Goal: Task Accomplishment & Management: Use online tool/utility

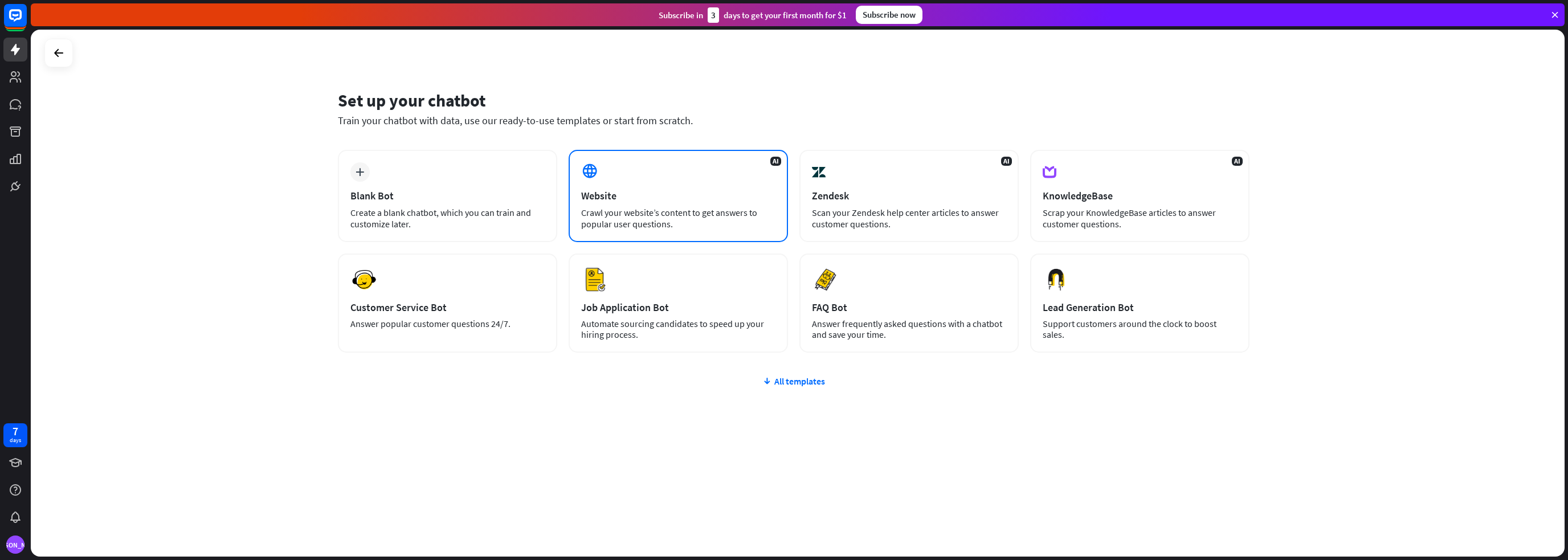
click at [679, 198] on div "Website" at bounding box center [678, 195] width 195 height 13
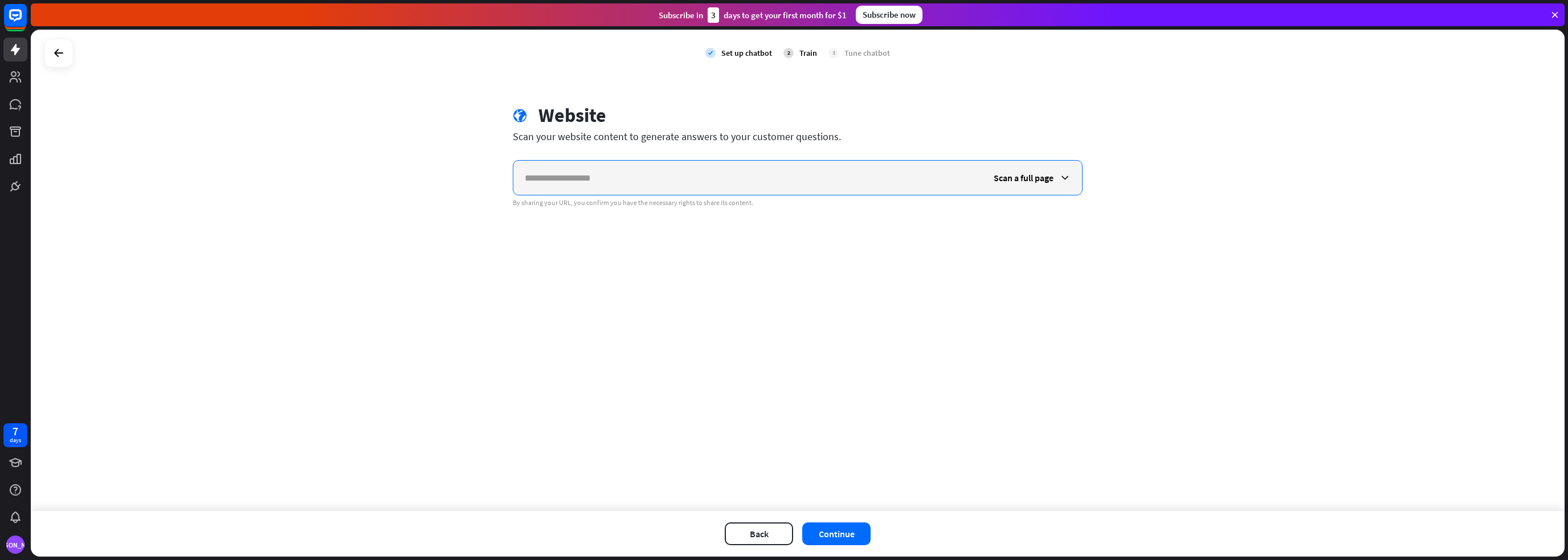
paste input "**********"
type input "**********"
click at [826, 529] on button "Continue" at bounding box center [836, 534] width 69 height 23
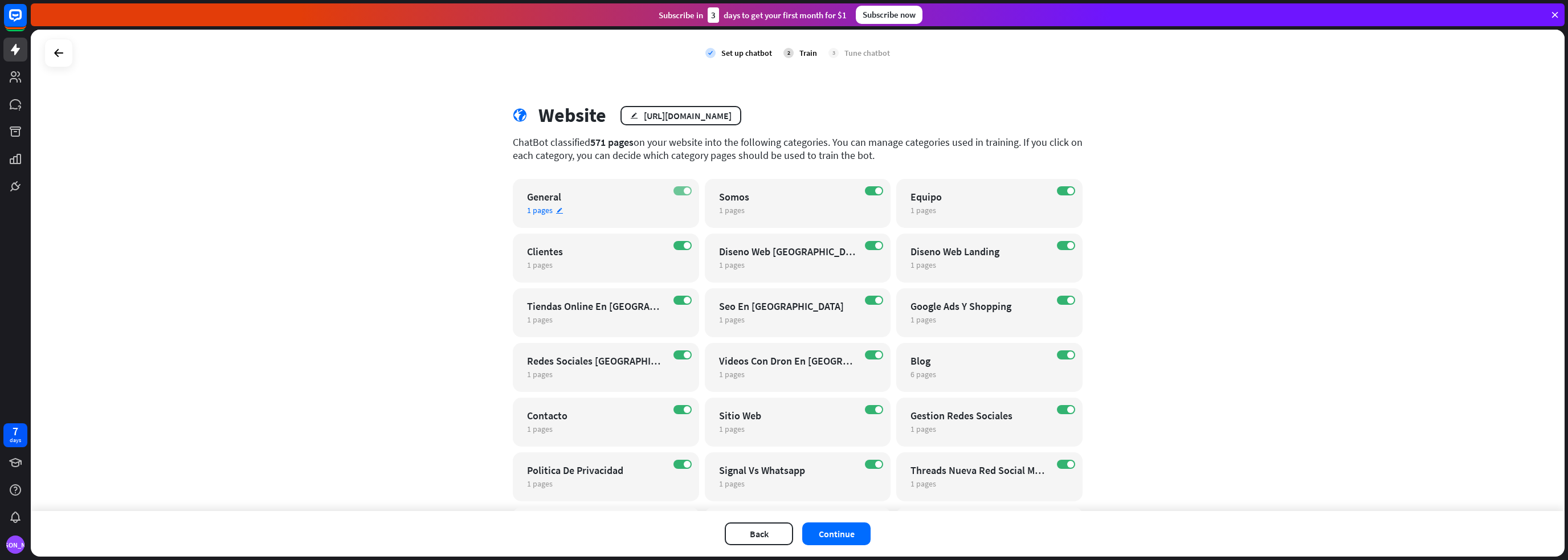
click at [678, 190] on label "ON" at bounding box center [683, 191] width 18 height 9
click at [676, 241] on label "ON" at bounding box center [683, 246] width 18 height 9
click at [684, 301] on span at bounding box center [687, 300] width 7 height 7
click at [675, 349] on div "ON Redes Sociales Murcia 1 pages edit" at bounding box center [606, 367] width 186 height 49
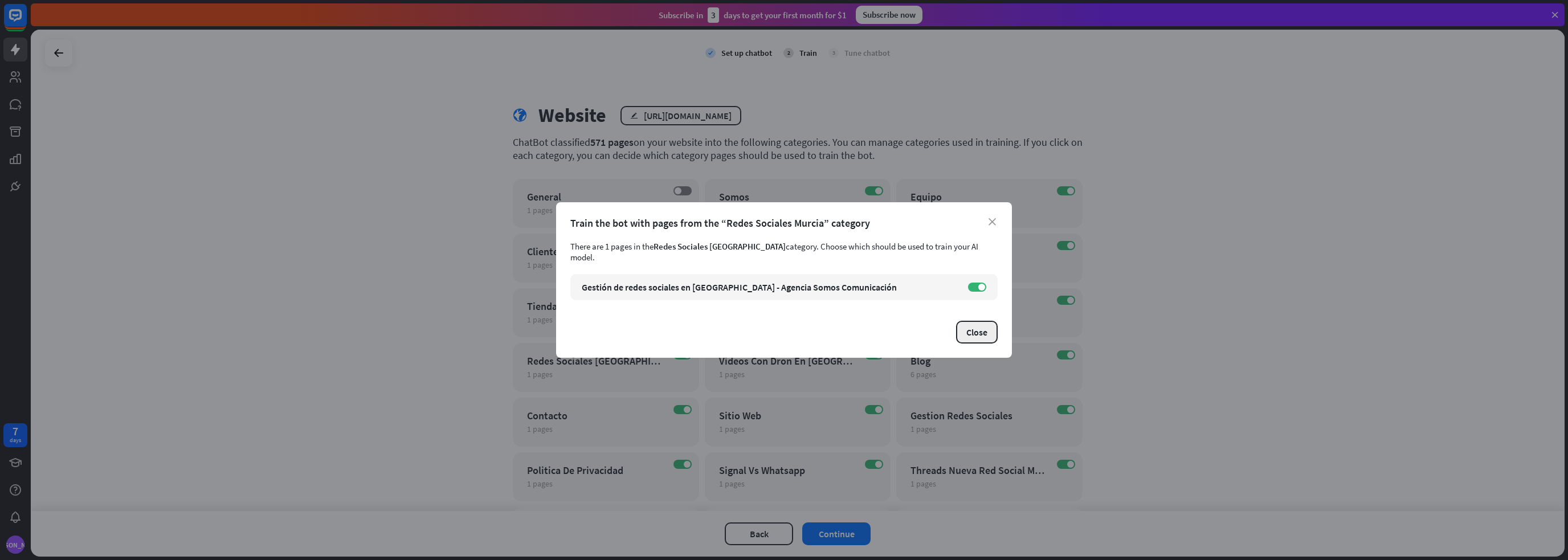
click at [980, 320] on button "Close" at bounding box center [977, 332] width 42 height 23
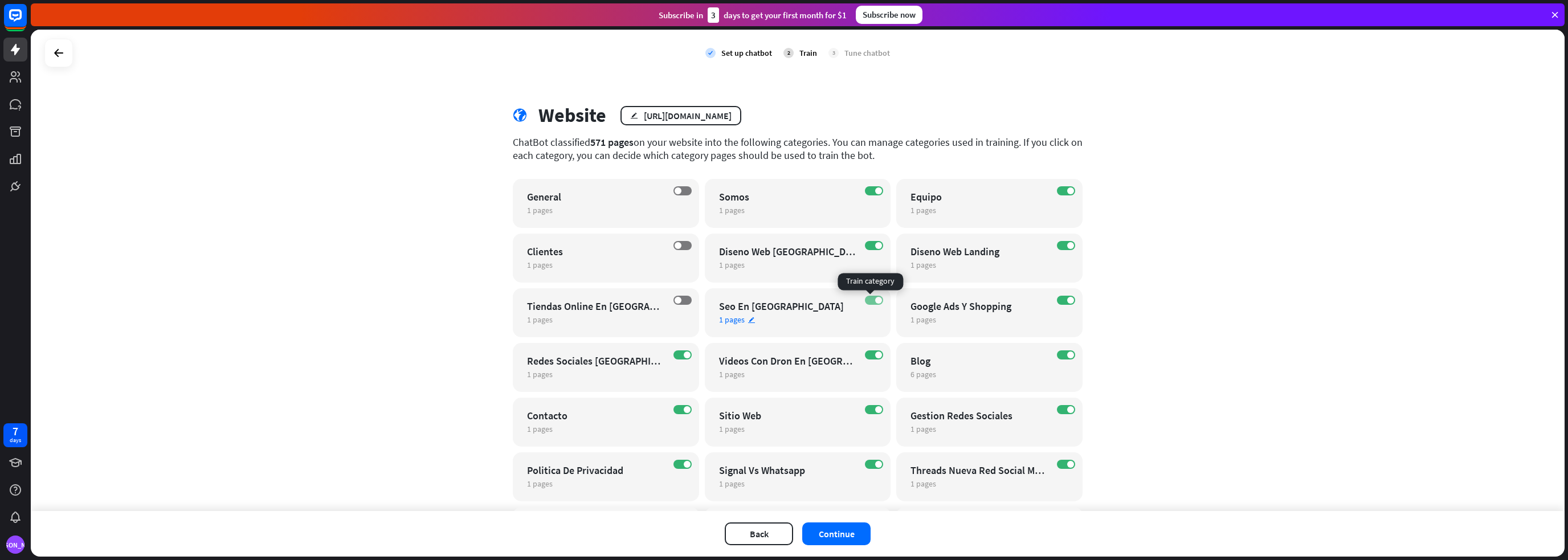
click at [871, 298] on label "ON" at bounding box center [874, 301] width 18 height 9
click at [871, 248] on label "ON" at bounding box center [874, 246] width 18 height 9
click at [869, 193] on label "ON" at bounding box center [874, 191] width 18 height 9
click at [676, 354] on label "ON" at bounding box center [683, 355] width 18 height 9
click at [864, 356] on label "ON" at bounding box center [874, 355] width 18 height 9
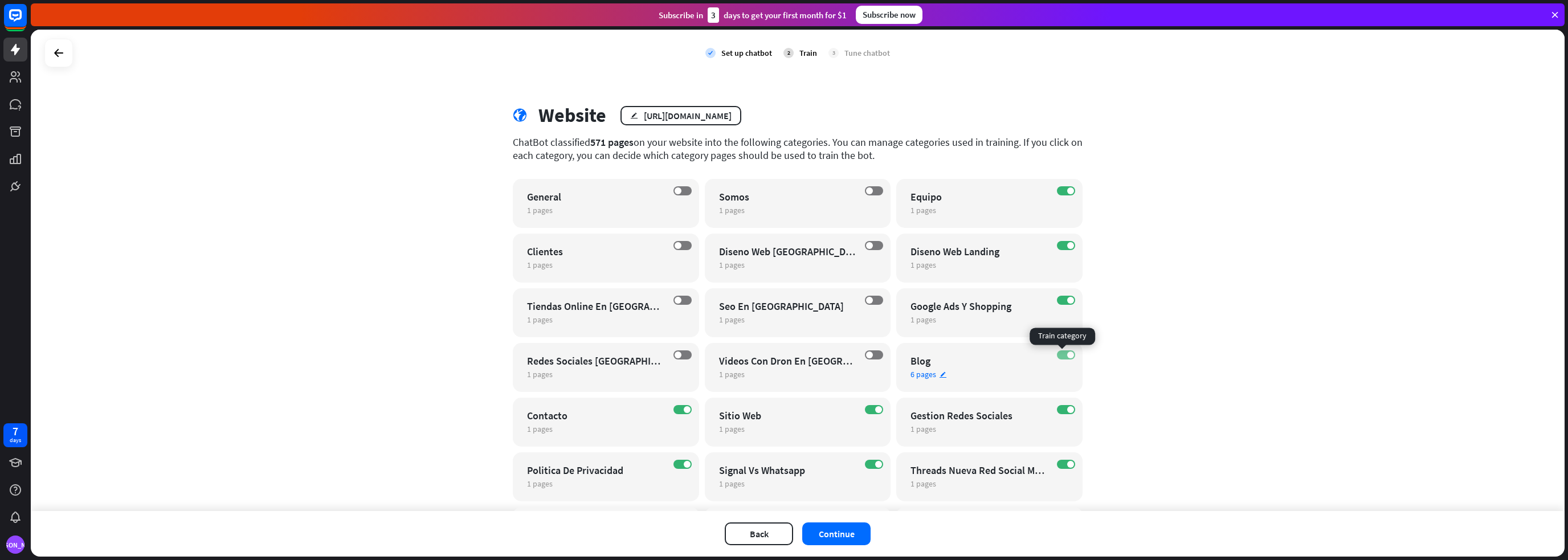
click at [1061, 356] on label "ON" at bounding box center [1066, 355] width 18 height 9
click at [1057, 304] on label "ON" at bounding box center [1066, 301] width 18 height 9
click at [1058, 246] on label "ON" at bounding box center [1066, 246] width 18 height 9
click at [1063, 186] on label "ON" at bounding box center [1066, 191] width 18 height 9
click at [1060, 408] on label "ON" at bounding box center [1066, 410] width 18 height 9
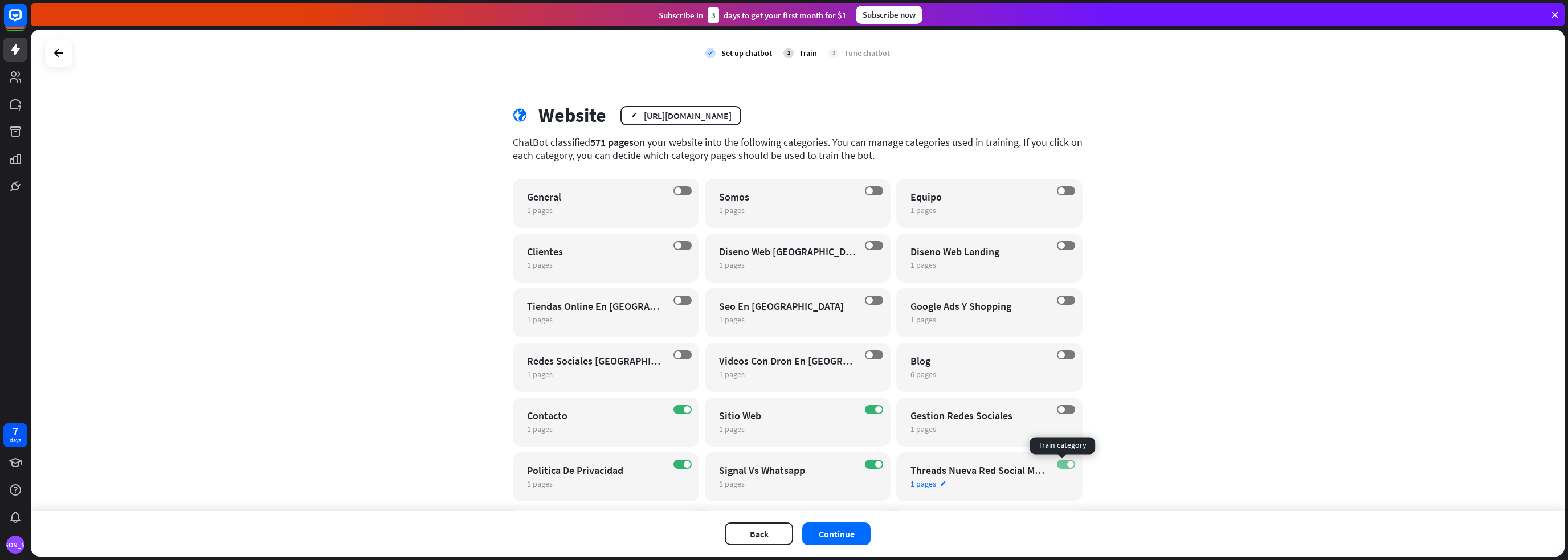
click at [1060, 462] on label "ON" at bounding box center [1066, 465] width 18 height 9
click at [875, 410] on span at bounding box center [878, 409] width 7 height 7
click at [875, 462] on span at bounding box center [878, 464] width 7 height 7
click at [684, 466] on span at bounding box center [687, 464] width 7 height 7
click at [840, 530] on button "Continue" at bounding box center [836, 534] width 69 height 23
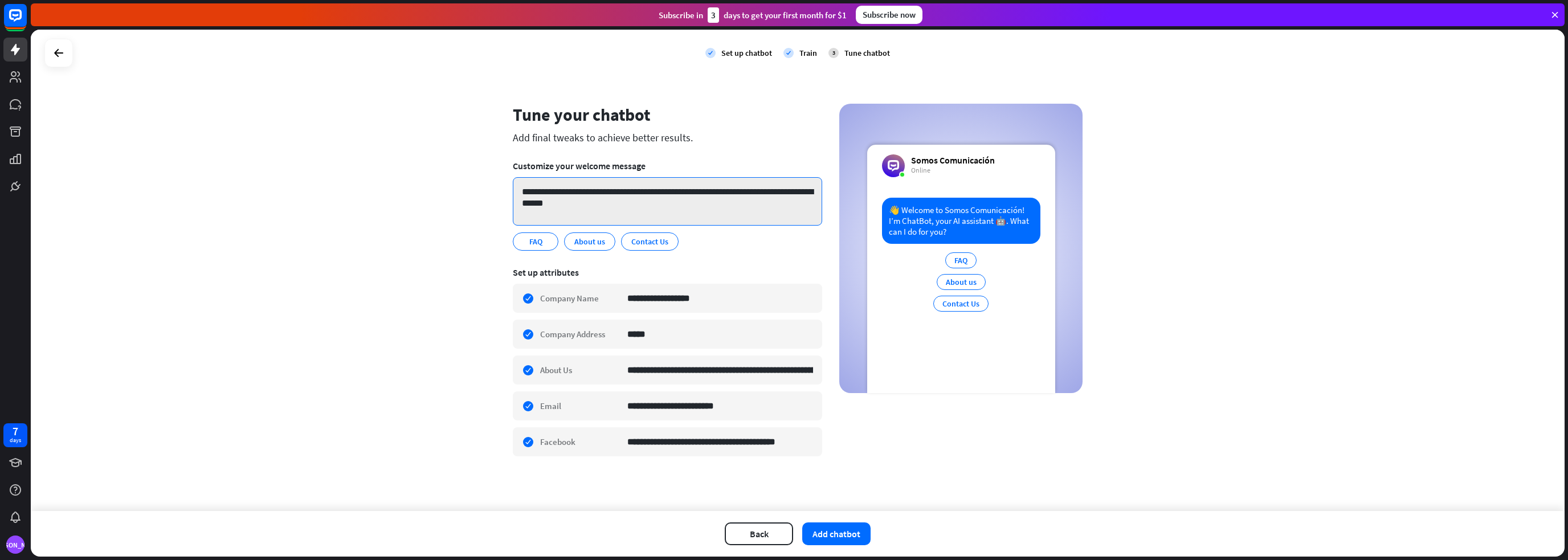
click at [607, 202] on textarea "**********" at bounding box center [667, 201] width 309 height 48
drag, startPoint x: 613, startPoint y: 204, endPoint x: 519, endPoint y: 193, distance: 94.6
click at [519, 193] on textarea "**********" at bounding box center [667, 201] width 309 height 48
paste textarea "*****"
type textarea "**********"
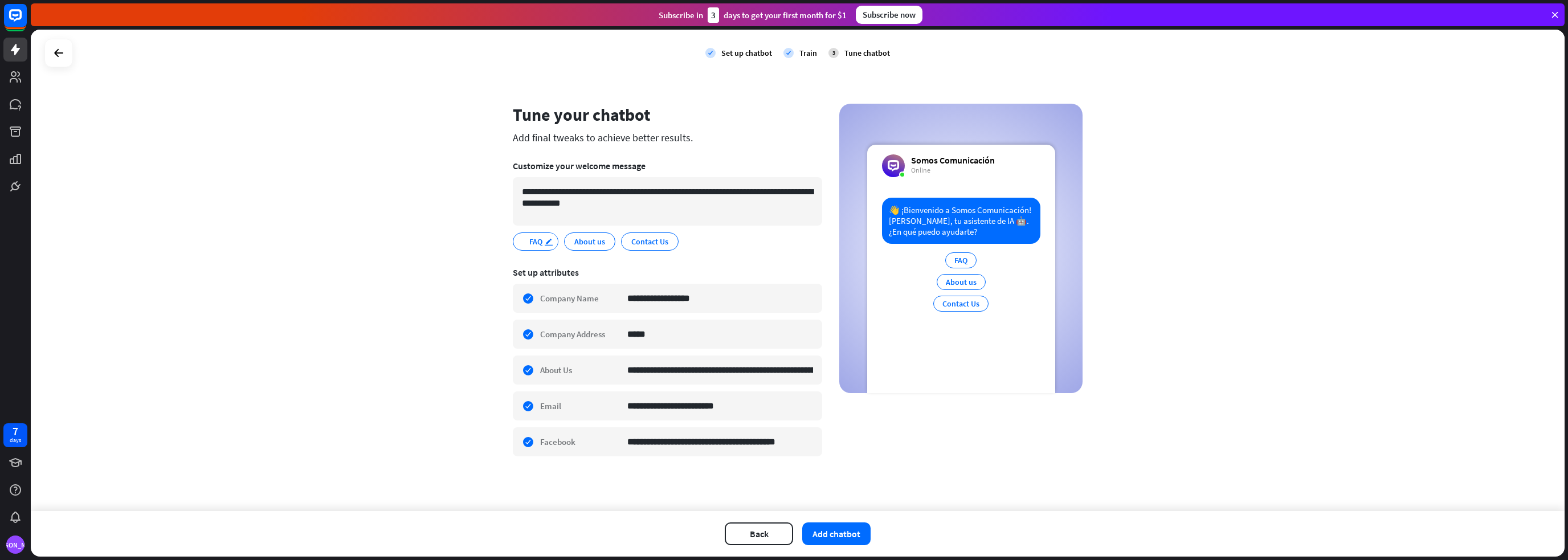
click at [549, 242] on icon "edit" at bounding box center [549, 241] width 9 height 8
type input "**********"
click at [658, 243] on div "edit" at bounding box center [663, 240] width 14 height 16
type input "**********"
click at [569, 246] on span "Preguntas Frecuentes" at bounding box center [560, 241] width 76 height 12
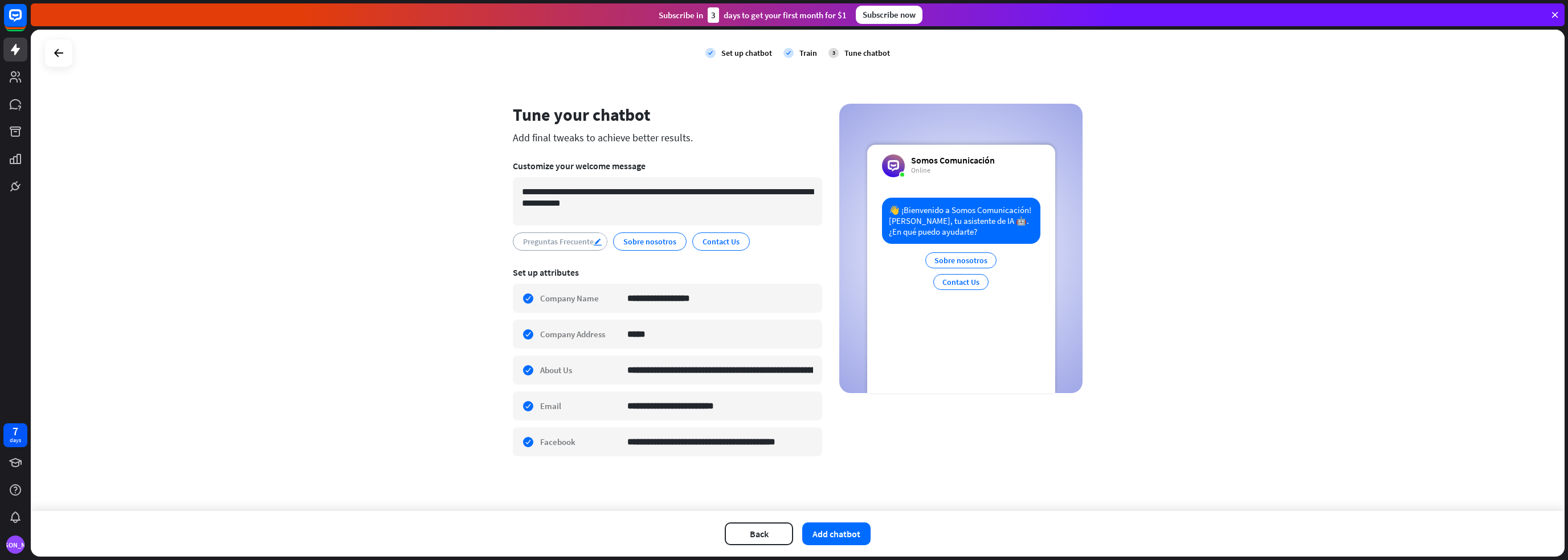
click at [600, 239] on icon "edit" at bounding box center [597, 241] width 9 height 8
click at [565, 243] on input "**********" at bounding box center [562, 241] width 80 height 10
type input "**********"
click at [745, 239] on div "**********" at bounding box center [667, 242] width 309 height 18
click at [739, 242] on icon "edit" at bounding box center [739, 241] width 9 height 8
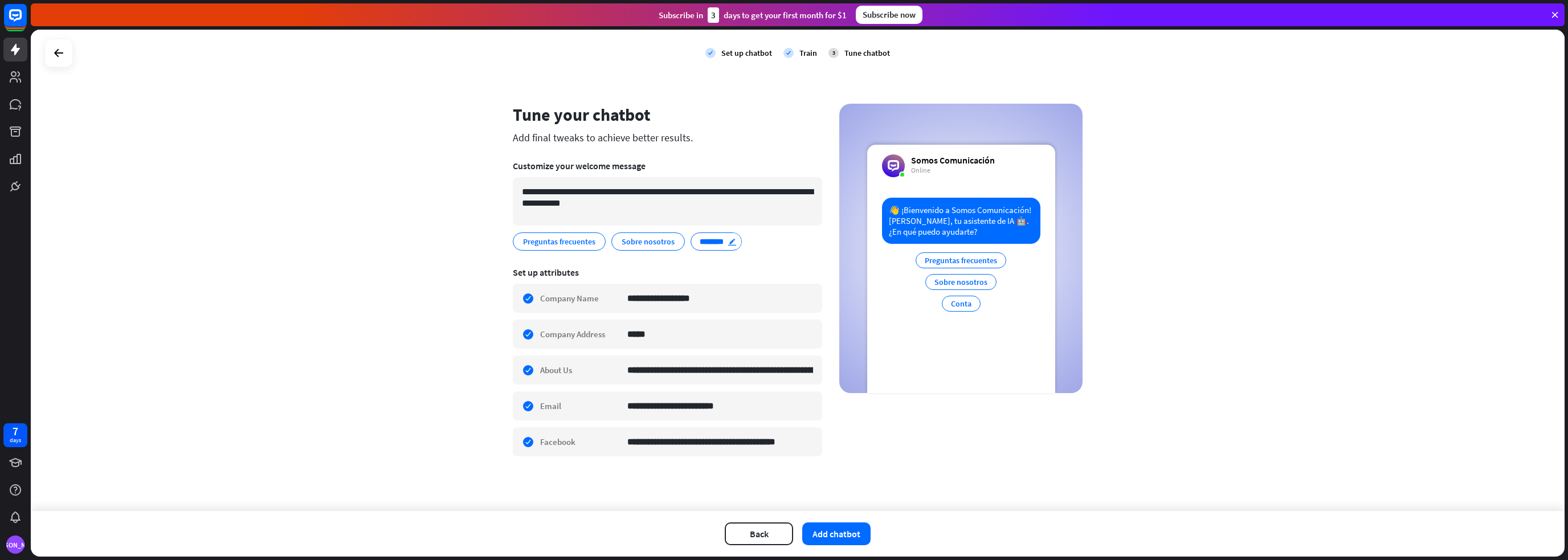
type input "*********"
click at [852, 538] on button "Add chatbot" at bounding box center [836, 534] width 69 height 23
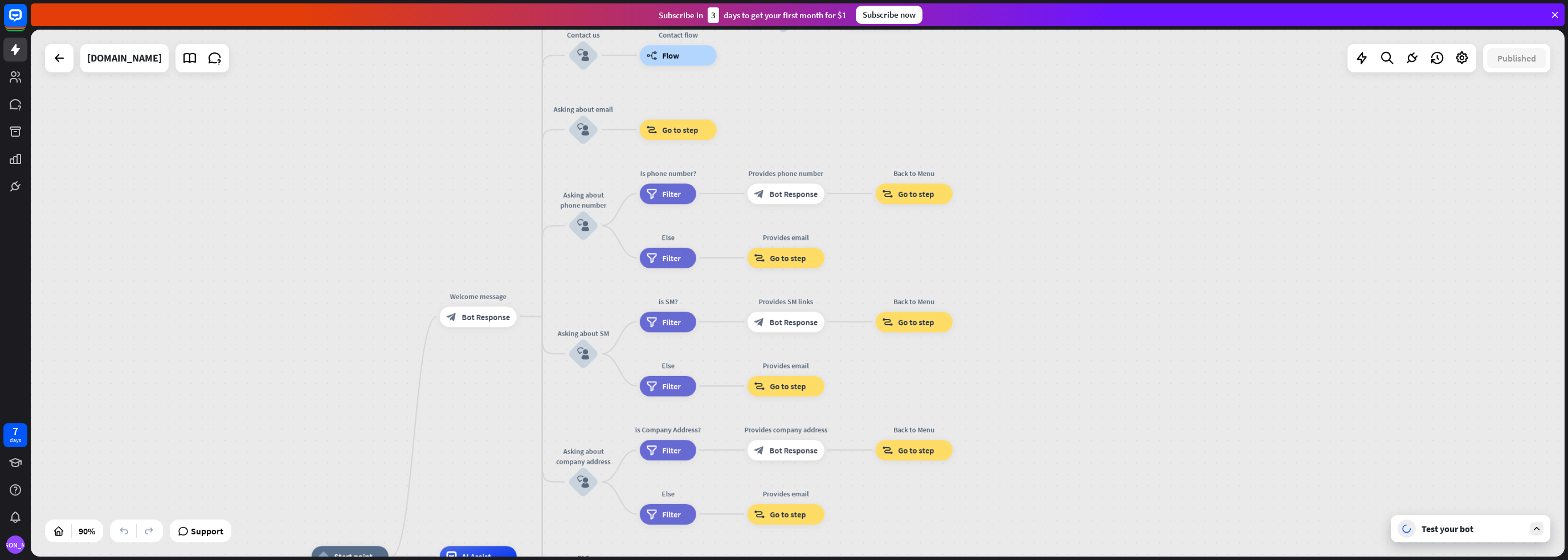
drag, startPoint x: 961, startPoint y: 302, endPoint x: 912, endPoint y: 560, distance: 262.6
click at [912, 559] on div "home_2 Start point Welcome message block_bot_response Bot Response About us blo…" at bounding box center [799, 294] width 1537 height 530
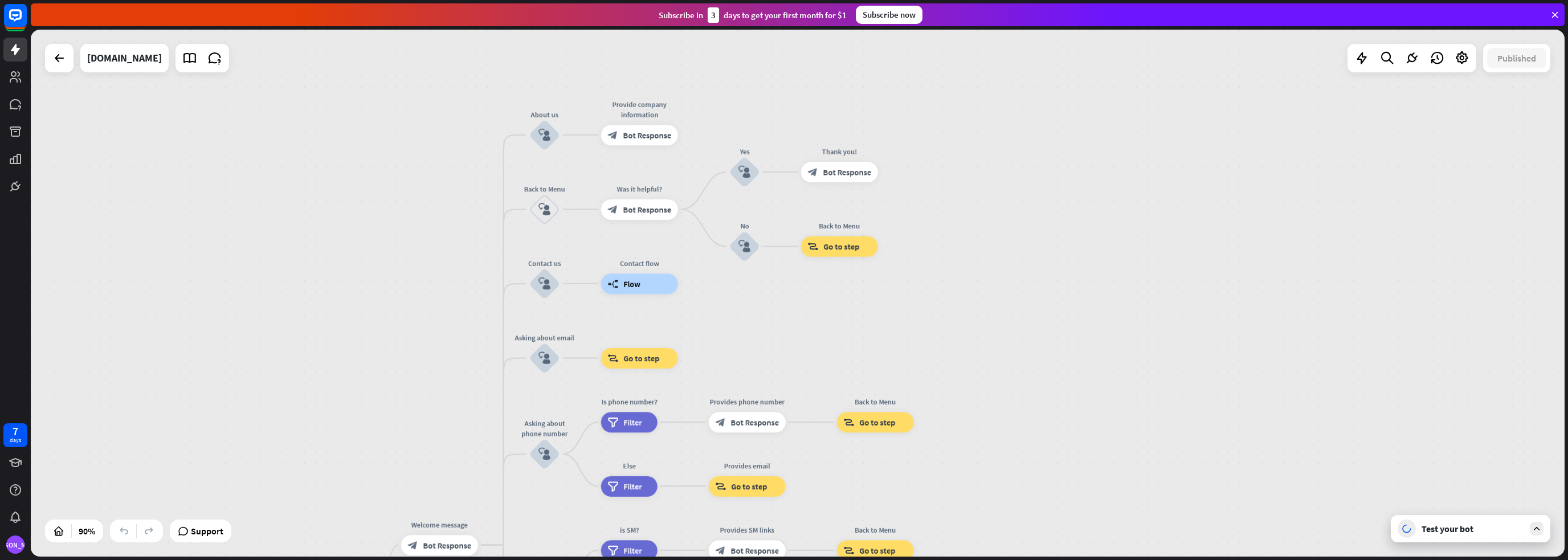
drag, startPoint x: 1103, startPoint y: 221, endPoint x: 1065, endPoint y: 450, distance: 232.1
click at [1065, 450] on div "home_2 Start point Welcome message block_bot_response Bot Response About us blo…" at bounding box center [797, 293] width 1534 height 527
click at [1429, 531] on div "Test your bot" at bounding box center [1473, 528] width 102 height 11
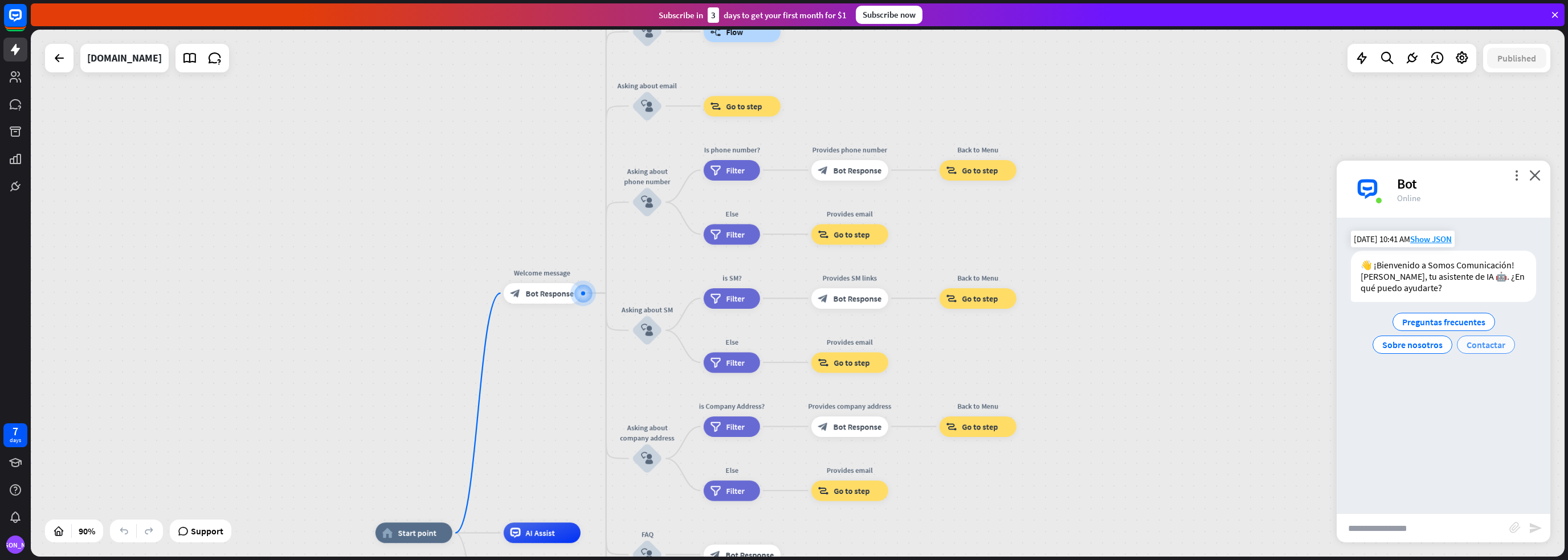
click at [1477, 346] on span "Contactar" at bounding box center [1486, 344] width 39 height 11
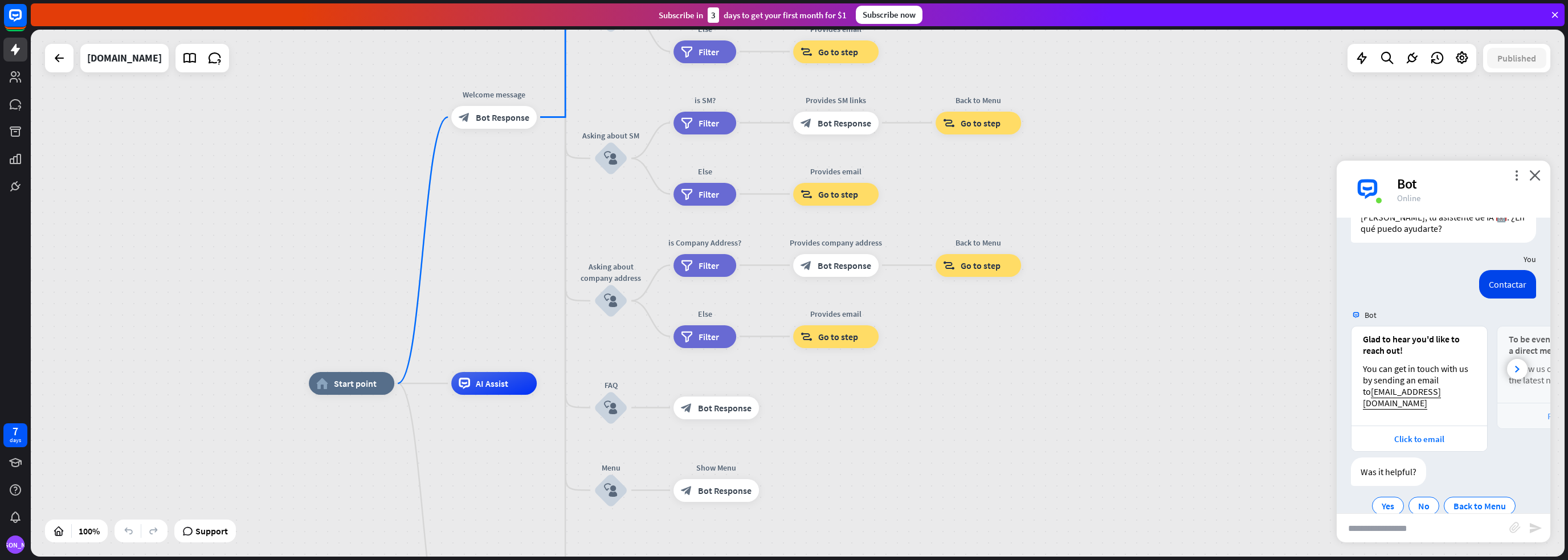
scroll to position [69, 0]
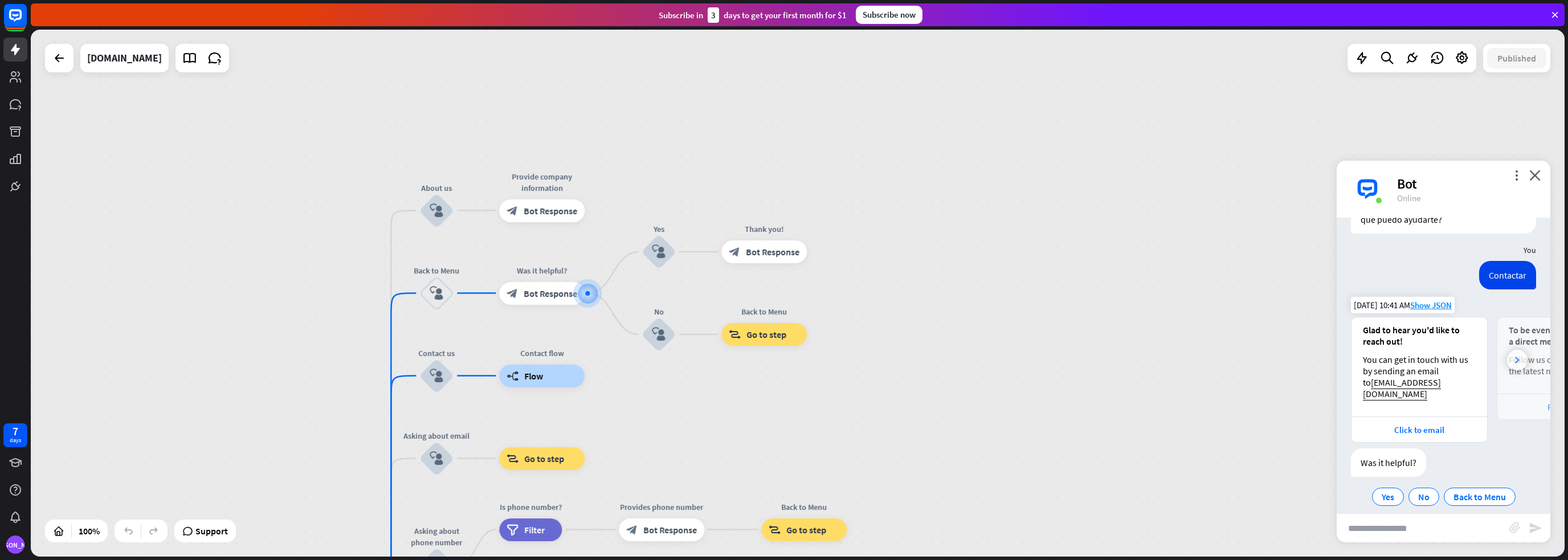
click at [1507, 357] on div at bounding box center [1517, 359] width 21 height 21
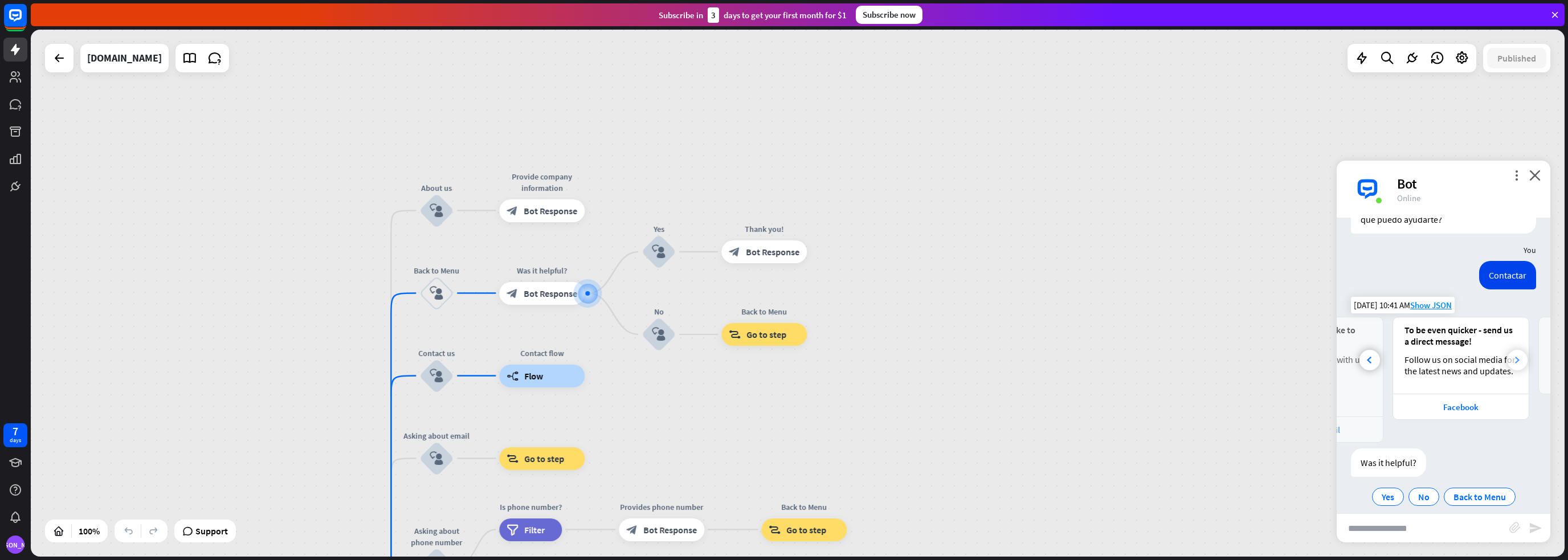
scroll to position [0, 125]
click at [1515, 356] on icon at bounding box center [1517, 359] width 5 height 7
click at [1418, 491] on span "No" at bounding box center [1423, 497] width 11 height 11
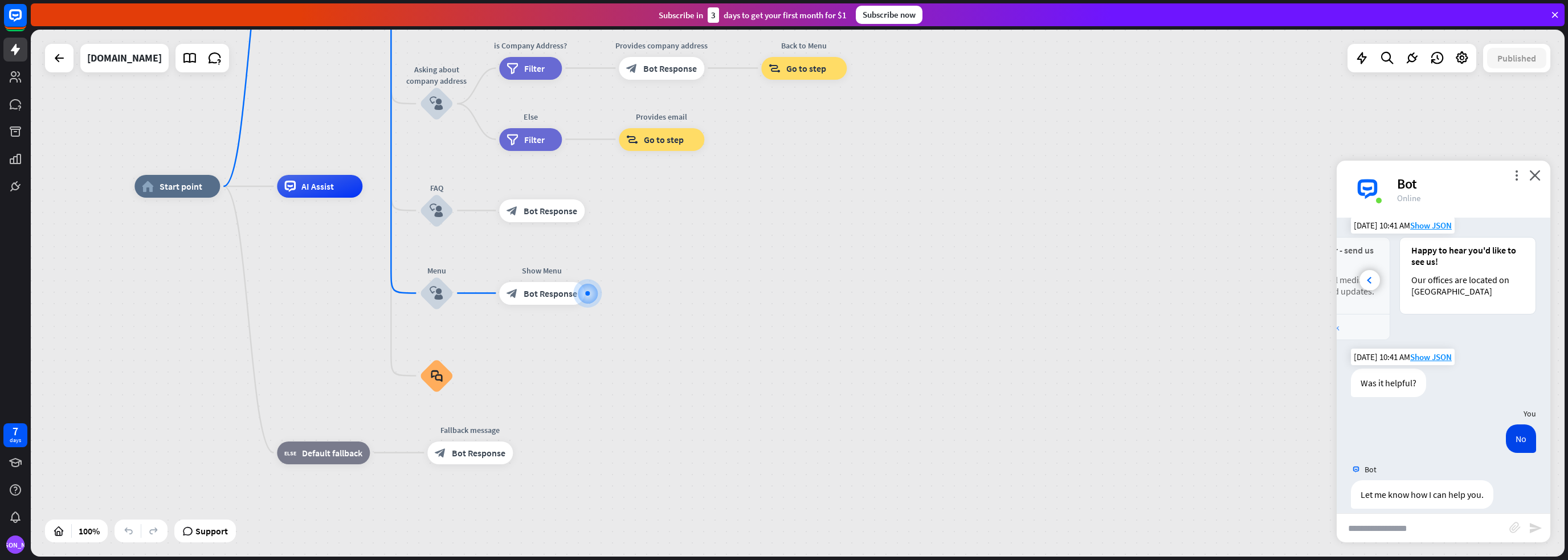
scroll to position [149, 0]
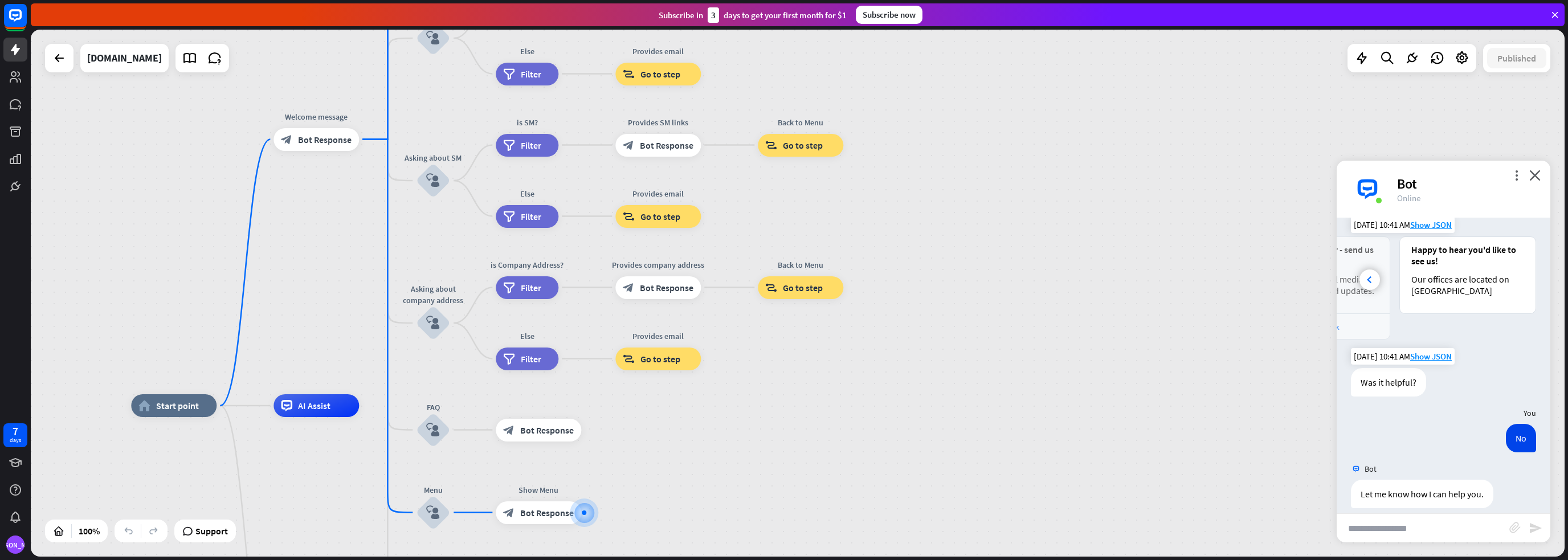
drag, startPoint x: 768, startPoint y: 298, endPoint x: 764, endPoint y: 512, distance: 214.0
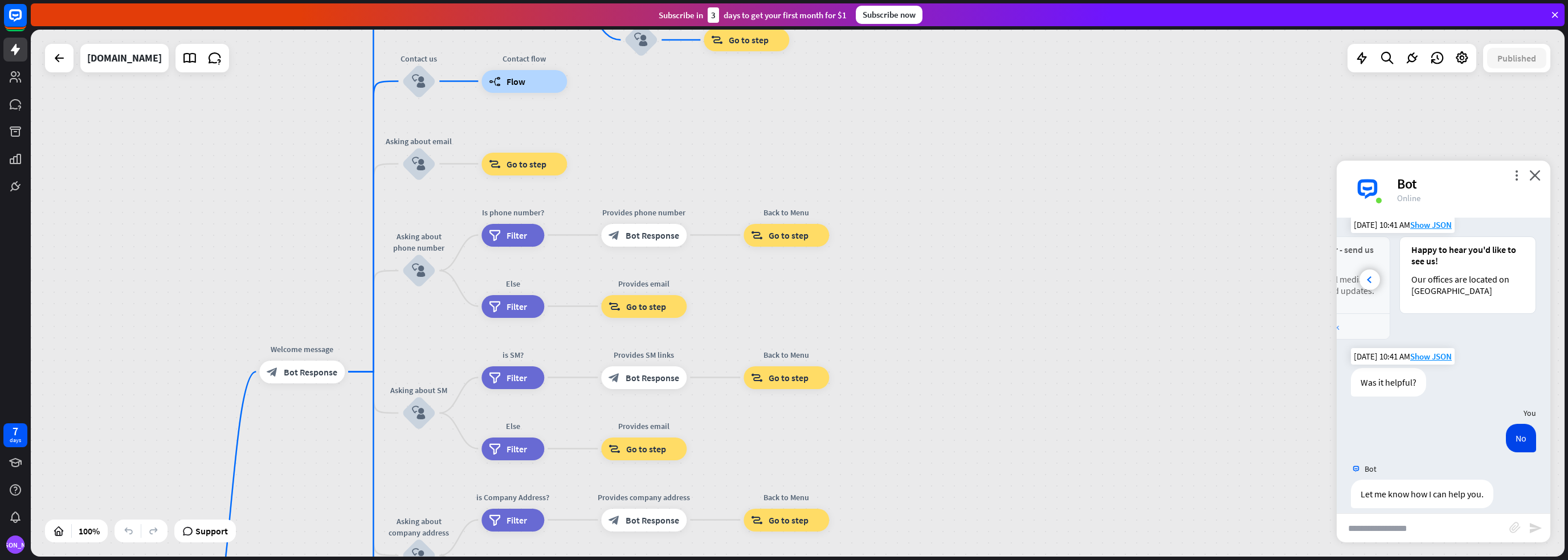
drag, startPoint x: 953, startPoint y: 195, endPoint x: 939, endPoint y: 428, distance: 233.4
click at [939, 428] on div "home_2 Start point Welcome message block_bot_response Bot Response About us blo…" at bounding box center [797, 293] width 1534 height 527
click at [304, 372] on span "Bot Response" at bounding box center [311, 372] width 53 height 11
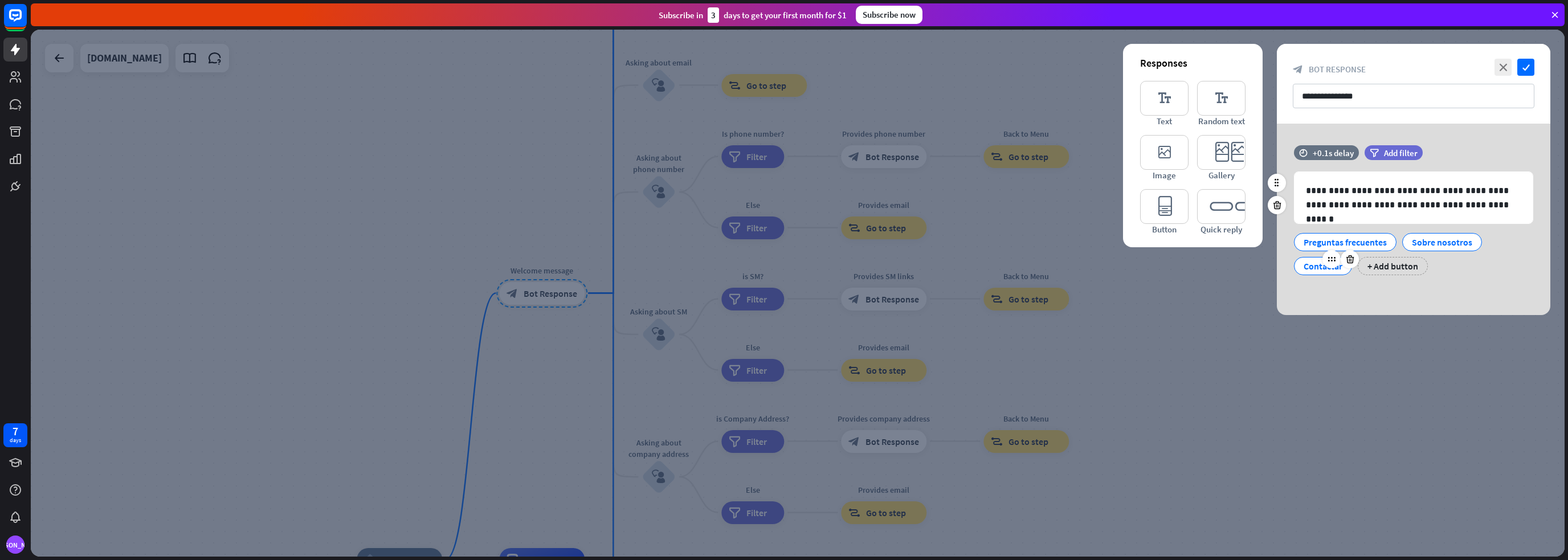
click at [1327, 269] on div "Contactar" at bounding box center [1322, 266] width 39 height 17
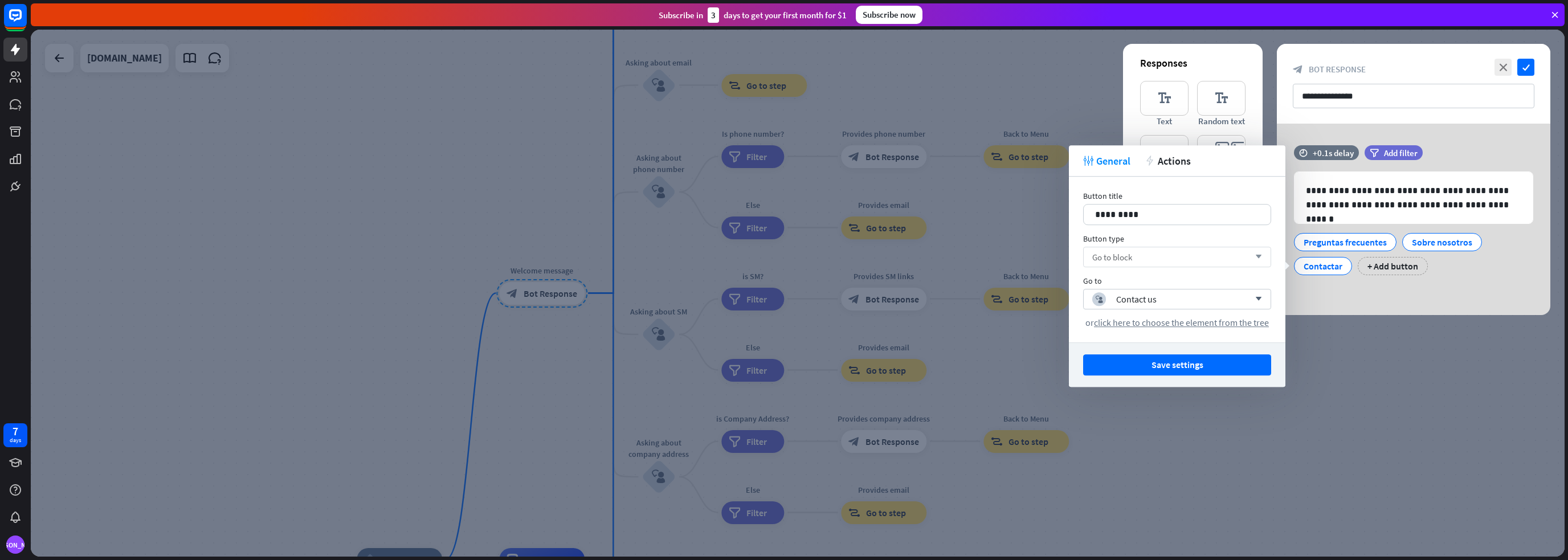
click at [1190, 252] on div "Go to block arrow_down" at bounding box center [1177, 256] width 188 height 21
click at [1190, 252] on input "search" at bounding box center [1168, 256] width 153 height 19
click at [1164, 291] on div "Send message" at bounding box center [1177, 286] width 179 height 23
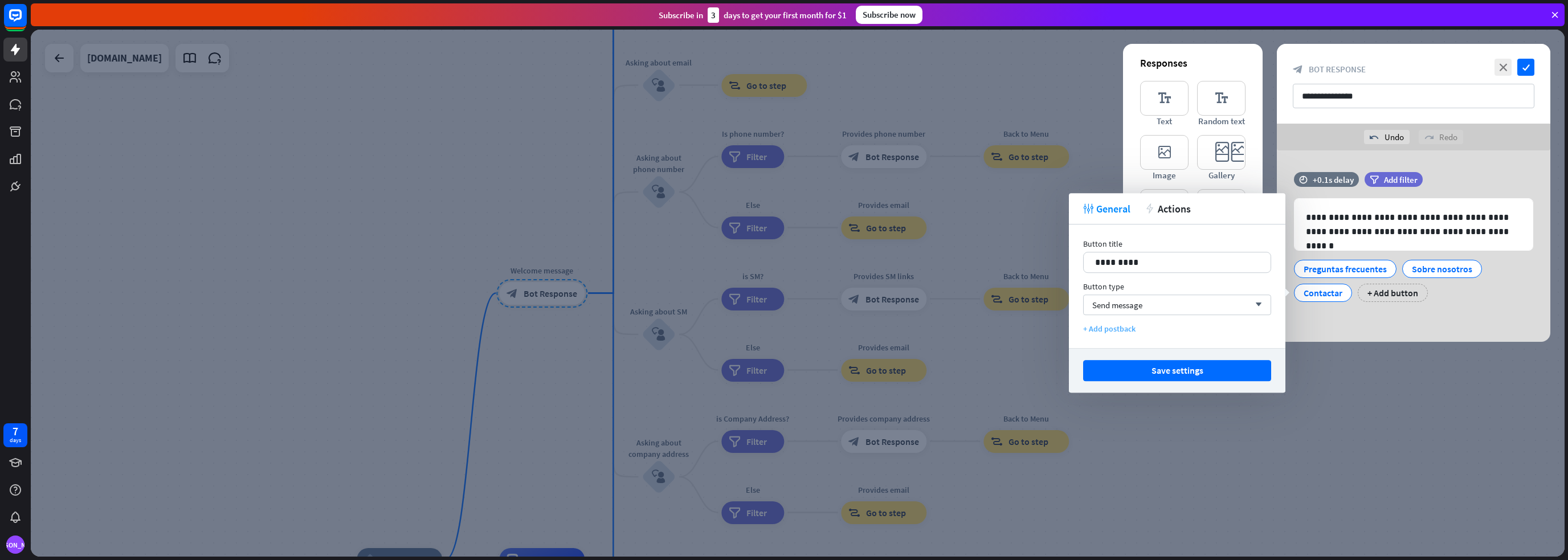
click at [1125, 332] on div "+ Add postback" at bounding box center [1177, 328] width 188 height 10
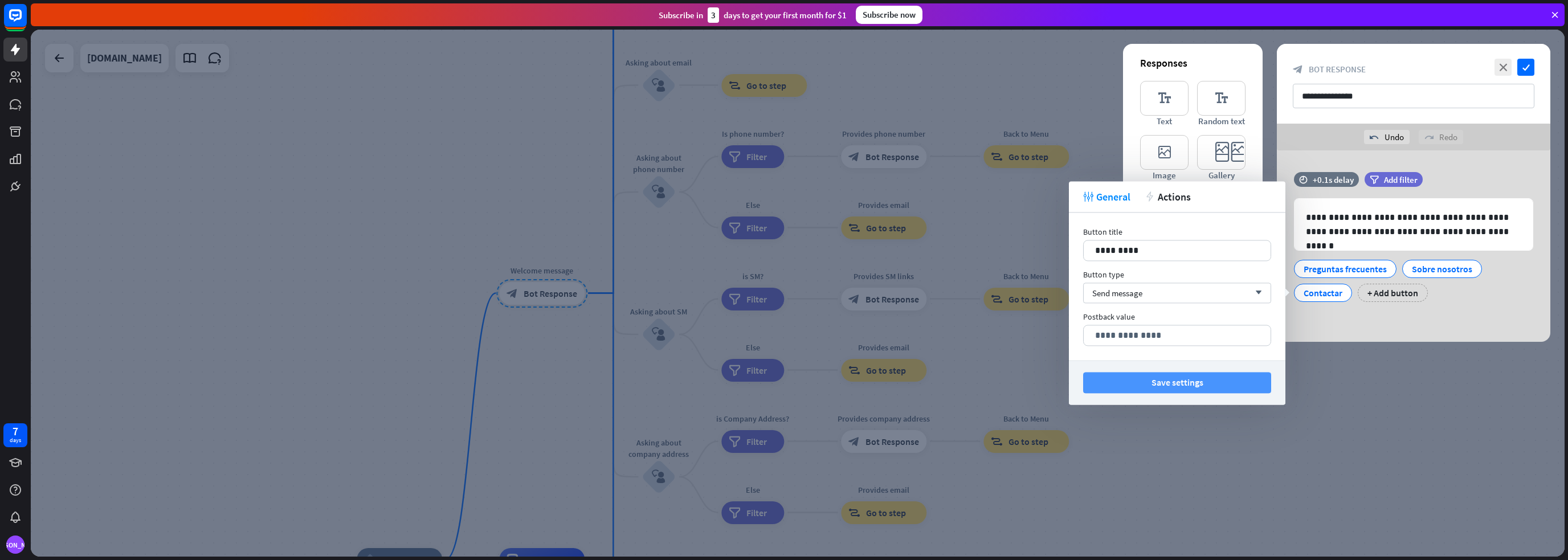
click at [1160, 382] on button "Save settings" at bounding box center [1177, 383] width 188 height 21
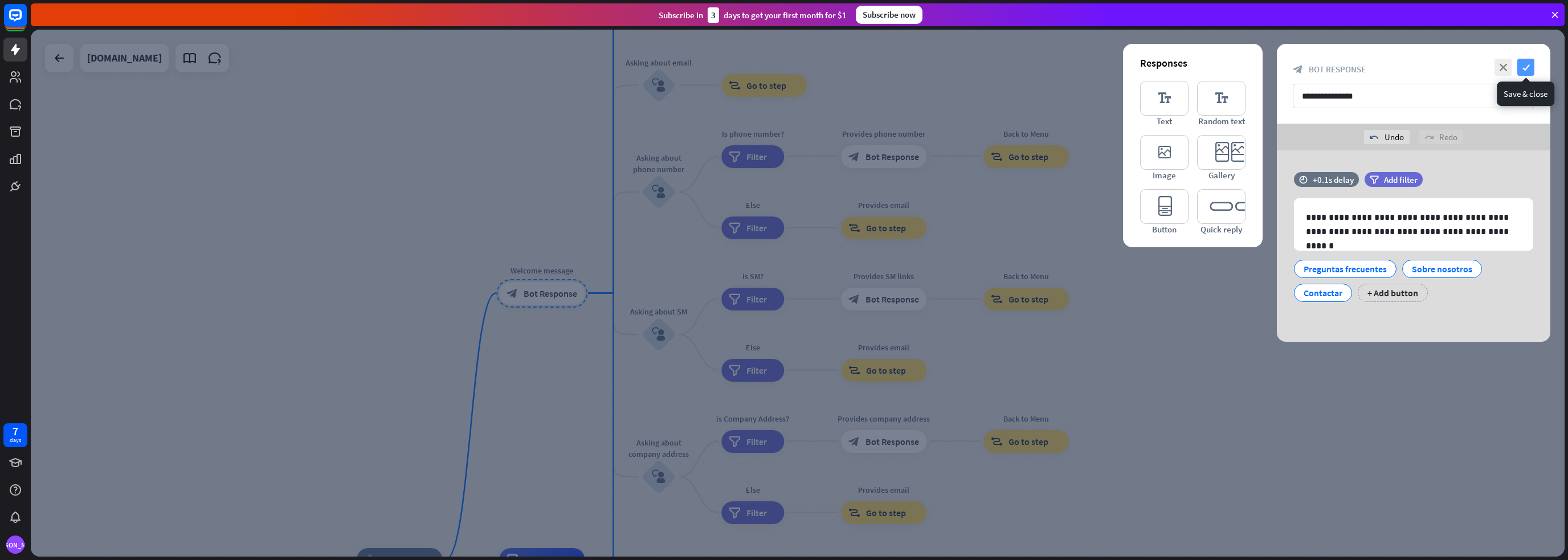
click at [1528, 66] on icon "check" at bounding box center [1525, 67] width 17 height 17
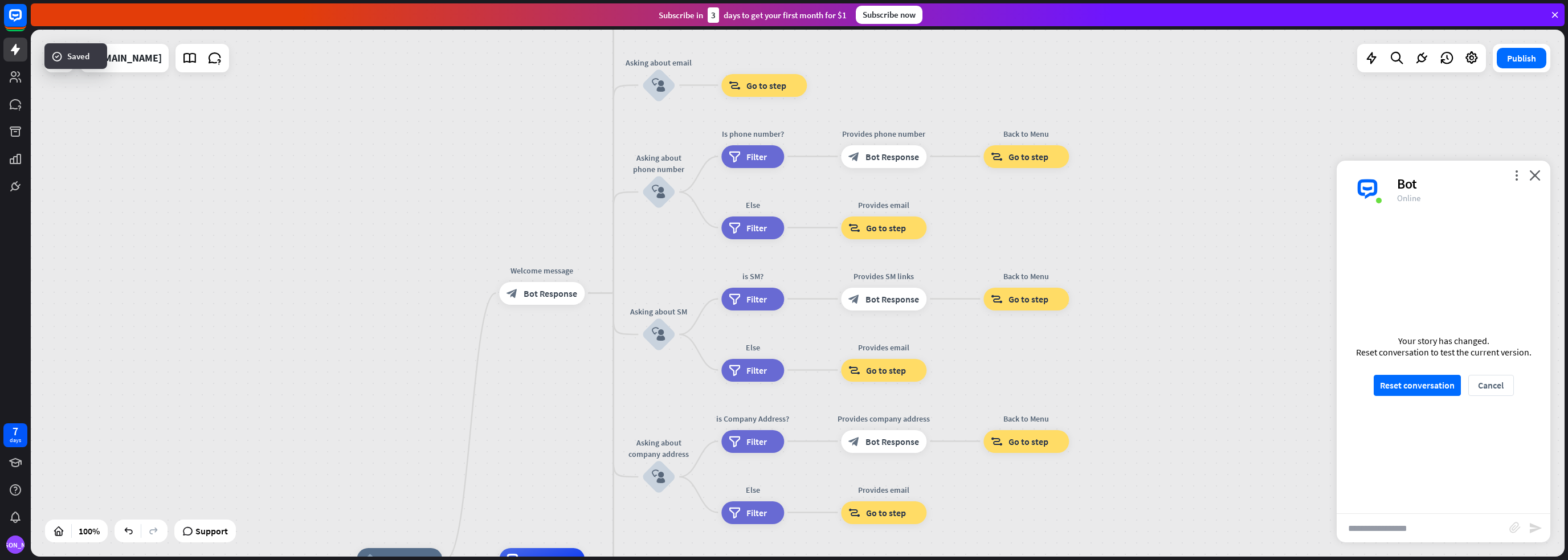
click at [1528, 66] on button "Publish" at bounding box center [1521, 58] width 50 height 21
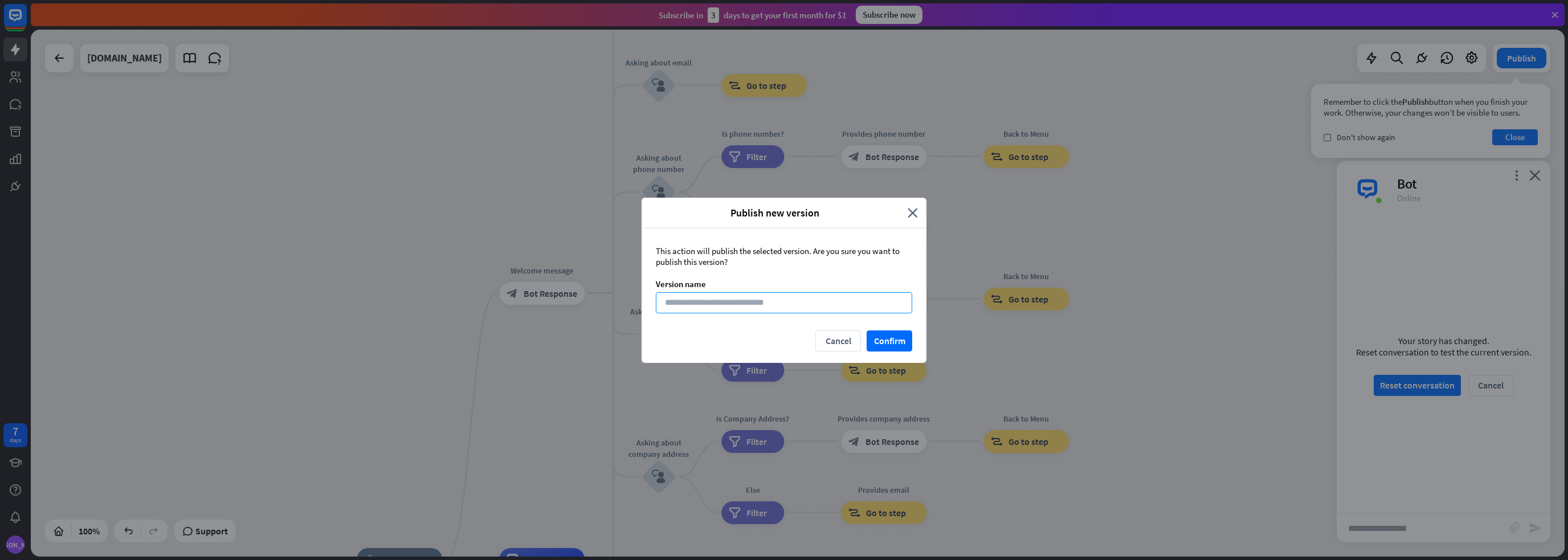
click at [752, 303] on input at bounding box center [784, 303] width 256 height 21
type input "*******"
click at [885, 339] on button "Confirm" at bounding box center [890, 341] width 46 height 21
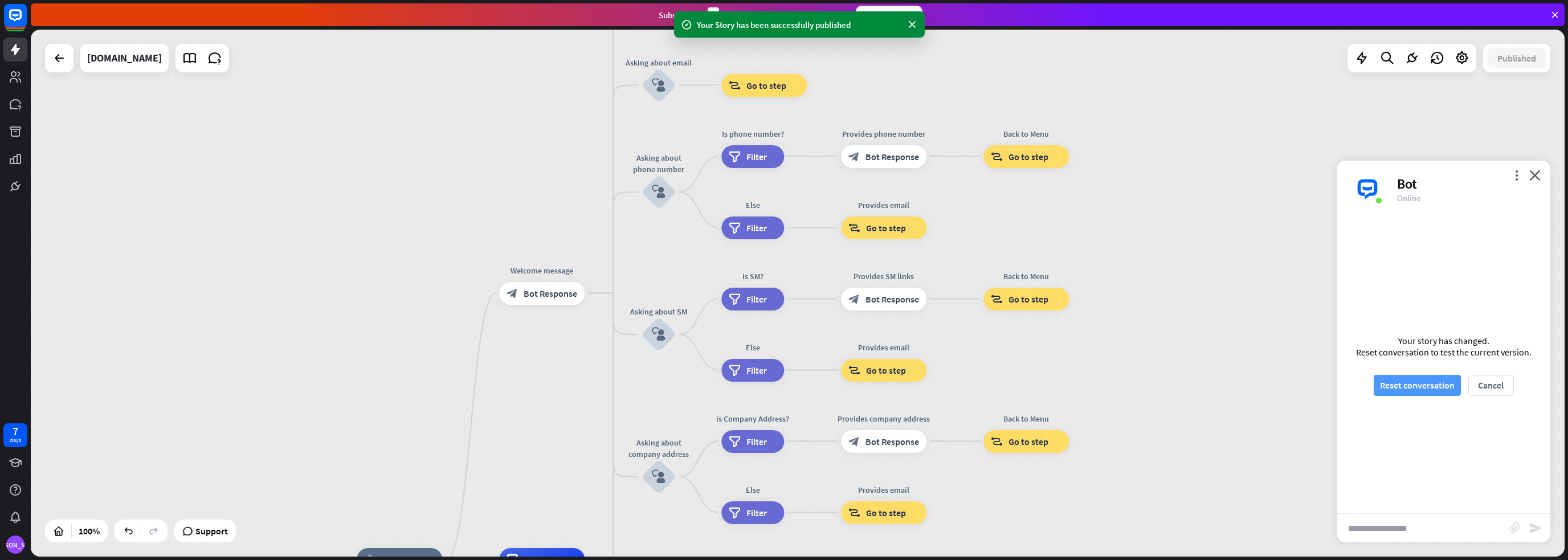
click at [1389, 390] on button "Reset conversation" at bounding box center [1417, 385] width 87 height 21
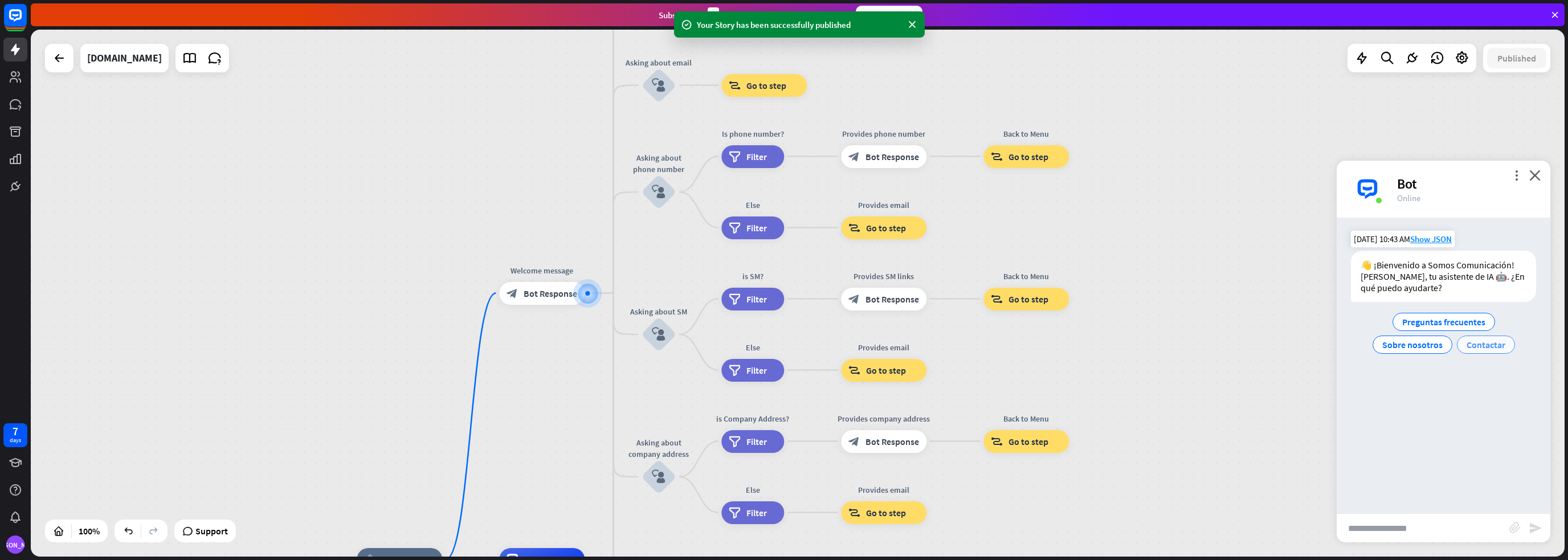
click at [1479, 346] on span "Contactar" at bounding box center [1486, 344] width 39 height 11
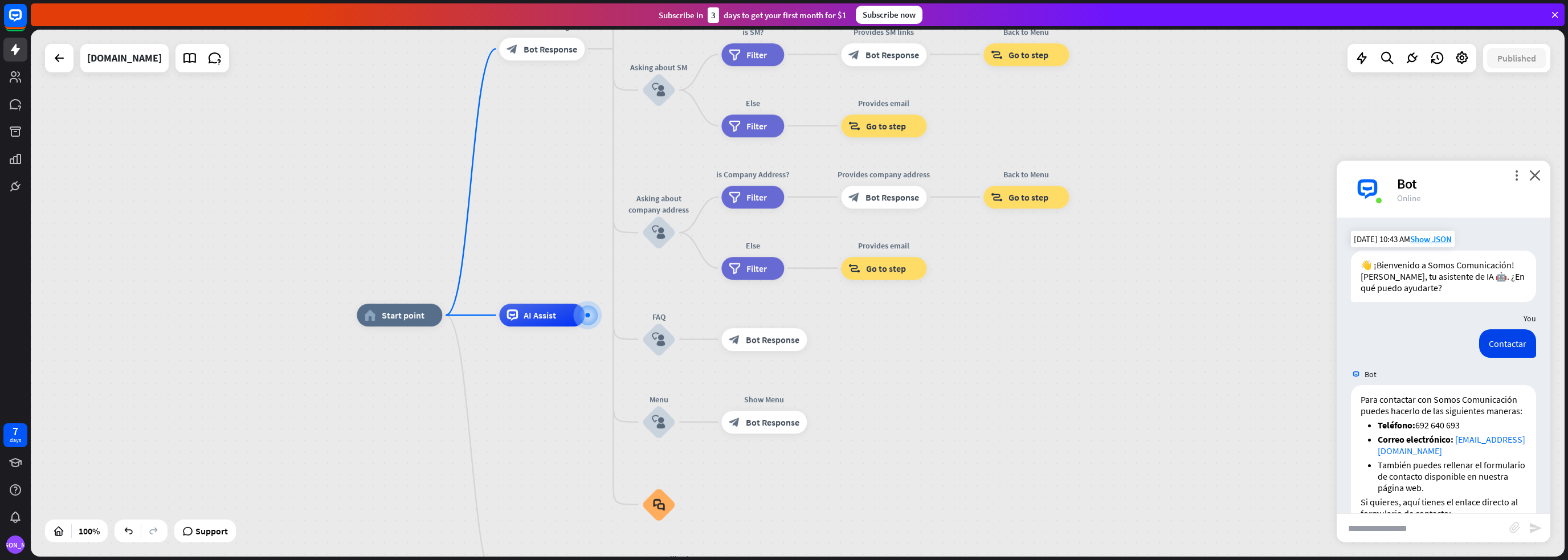
scroll to position [77, 0]
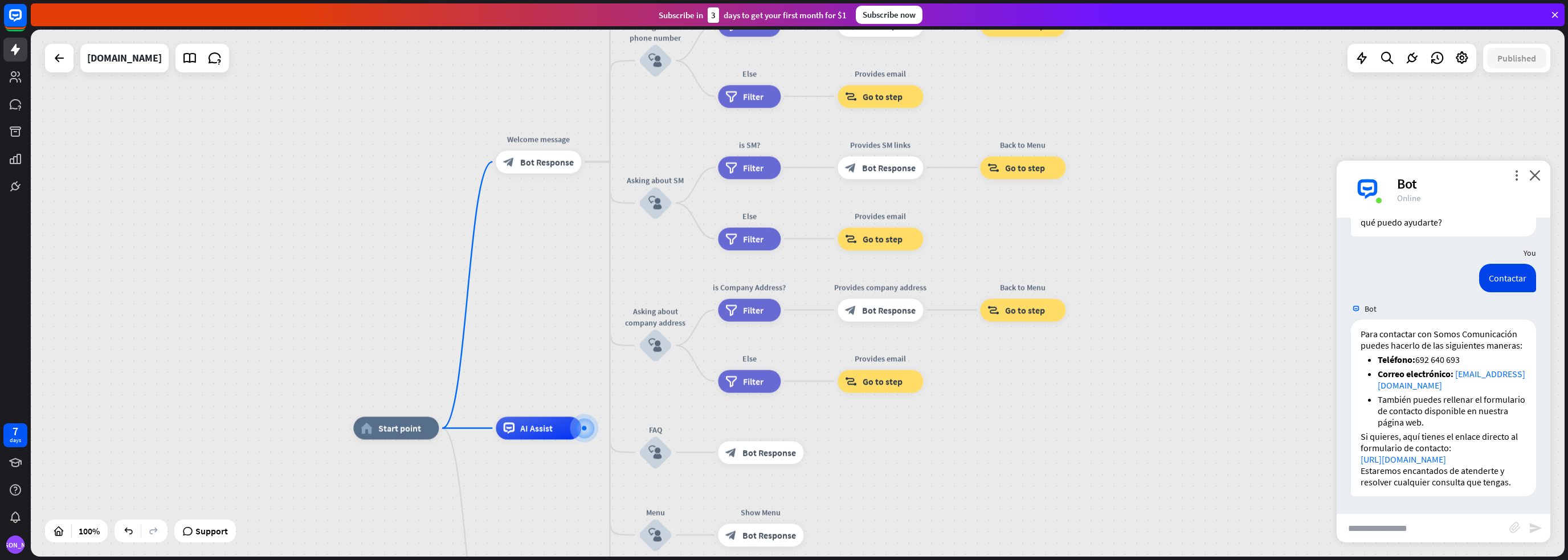
drag, startPoint x: 945, startPoint y: 346, endPoint x: 942, endPoint y: 481, distance: 135.0
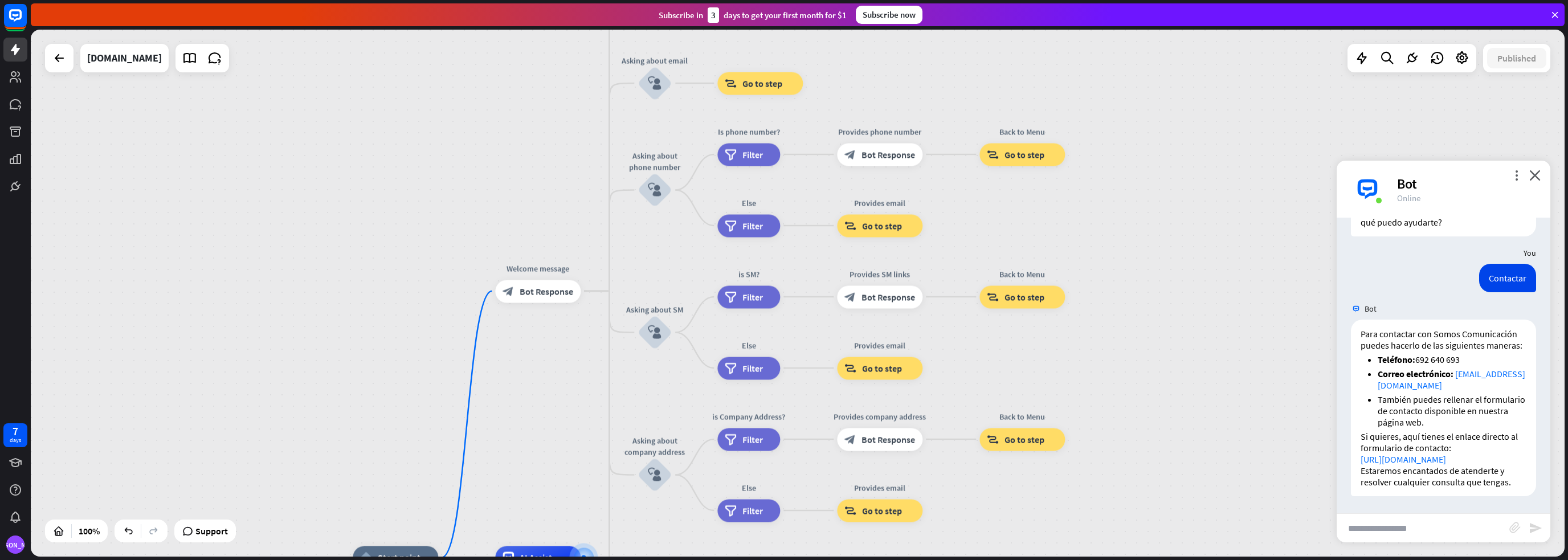
drag, startPoint x: 546, startPoint y: 228, endPoint x: 545, endPoint y: 359, distance: 131.0
click at [545, 359] on div "home_2 Start point Welcome message block_bot_response Bot Response About us blo…" at bounding box center [797, 293] width 1534 height 527
click at [651, 198] on icon "block_user_input" at bounding box center [655, 191] width 14 height 14
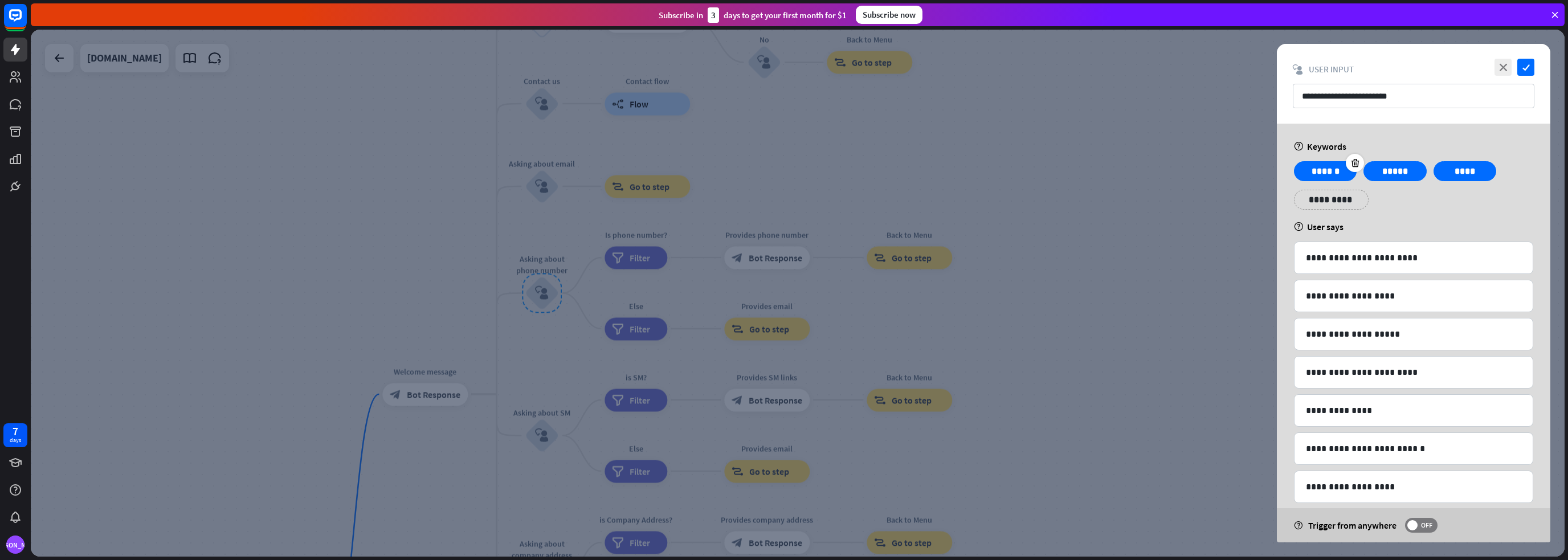
click at [1335, 171] on p "******" at bounding box center [1325, 171] width 46 height 14
drag, startPoint x: 1345, startPoint y: 171, endPoint x: 1307, endPoint y: 168, distance: 38.1
click at [1307, 168] on p "******" at bounding box center [1325, 171] width 46 height 14
click at [1409, 214] on div "**********" at bounding box center [1413, 189] width 246 height 57
click at [1422, 526] on span "OFF" at bounding box center [1426, 525] width 18 height 9
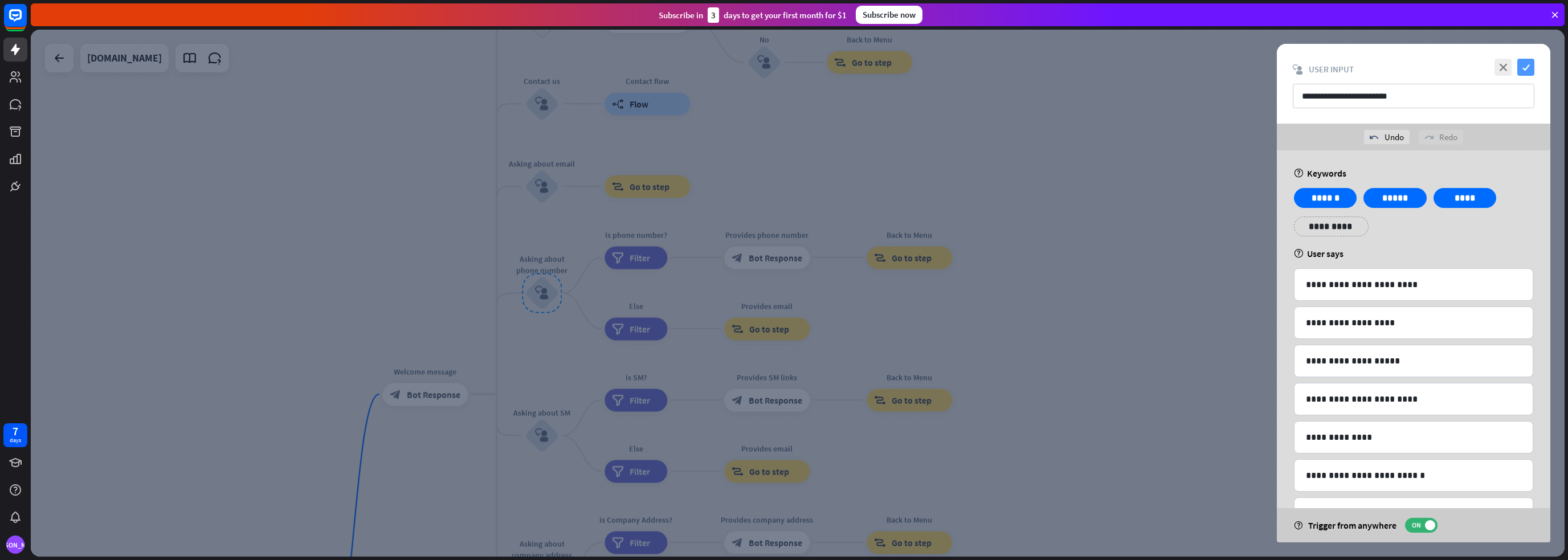
click at [1525, 63] on icon "check" at bounding box center [1525, 67] width 17 height 17
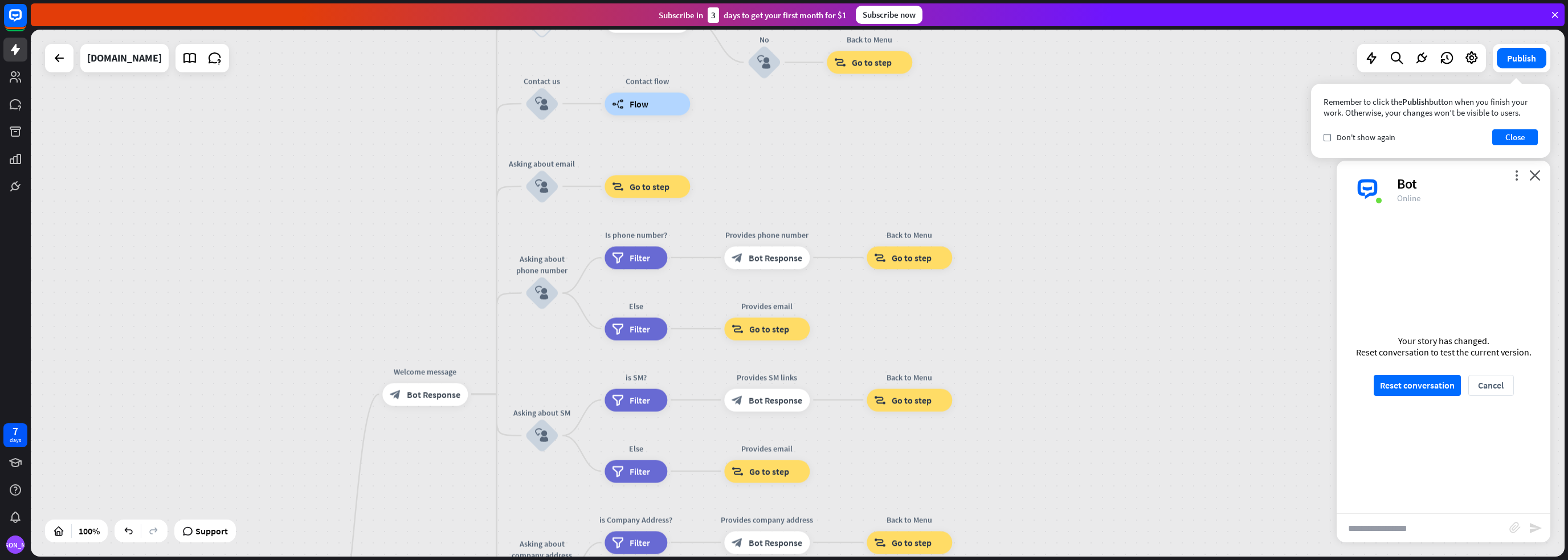
click at [1525, 63] on button "Publish" at bounding box center [1521, 58] width 50 height 21
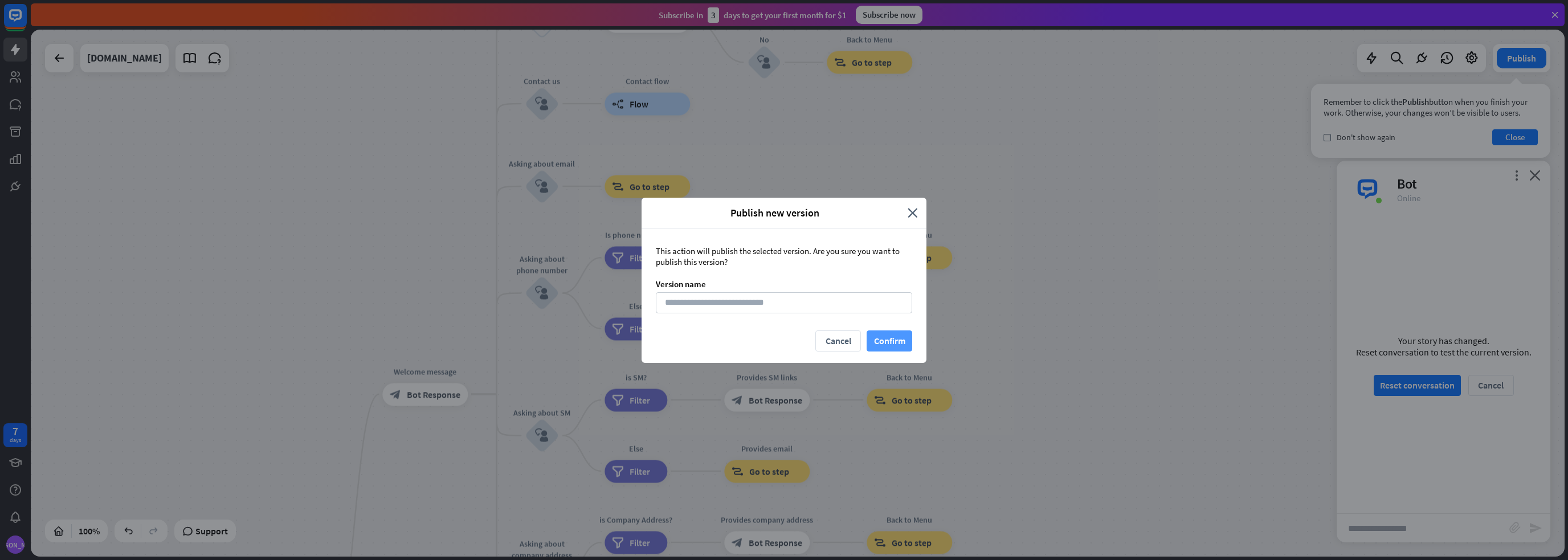
click at [891, 336] on button "Confirm" at bounding box center [890, 341] width 46 height 21
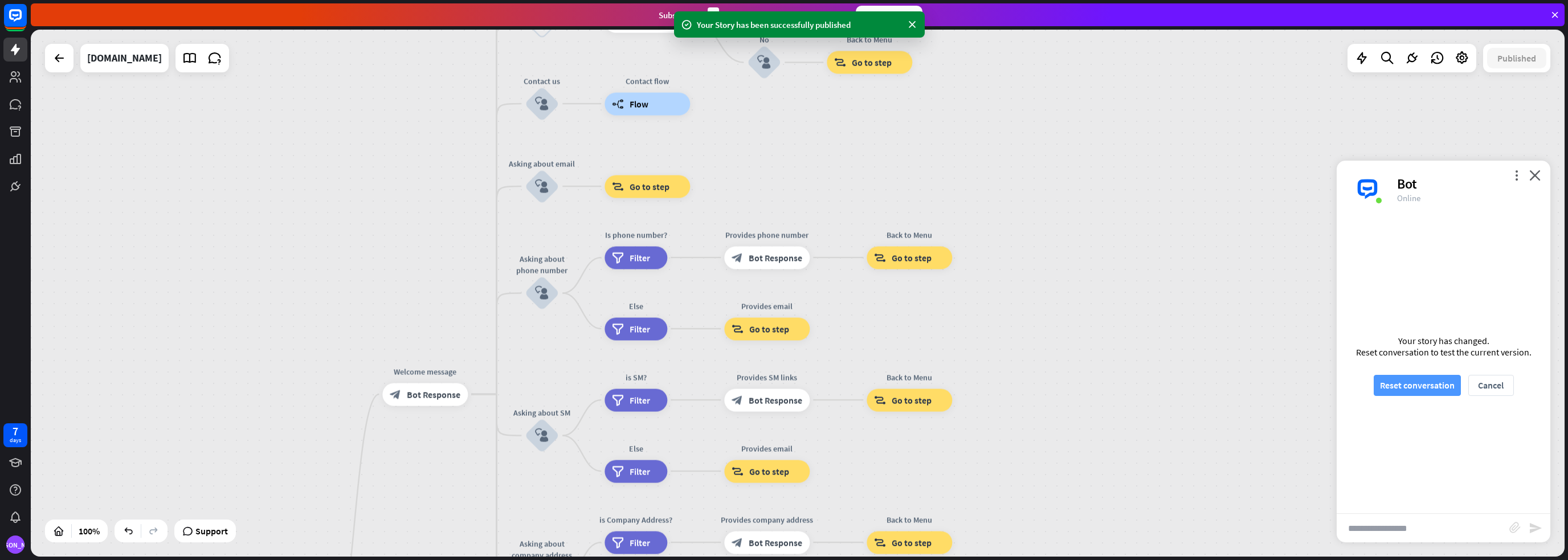
click at [1436, 386] on button "Reset conversation" at bounding box center [1417, 385] width 87 height 21
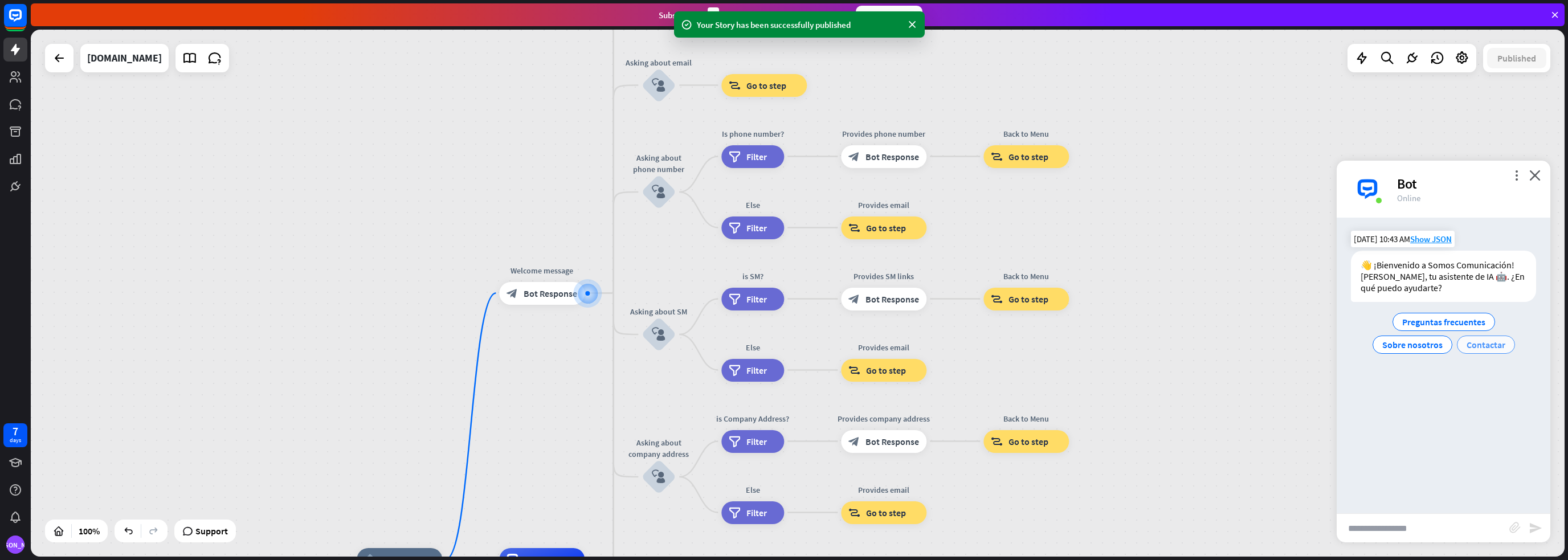
click at [1483, 348] on span "Contactar" at bounding box center [1486, 344] width 39 height 11
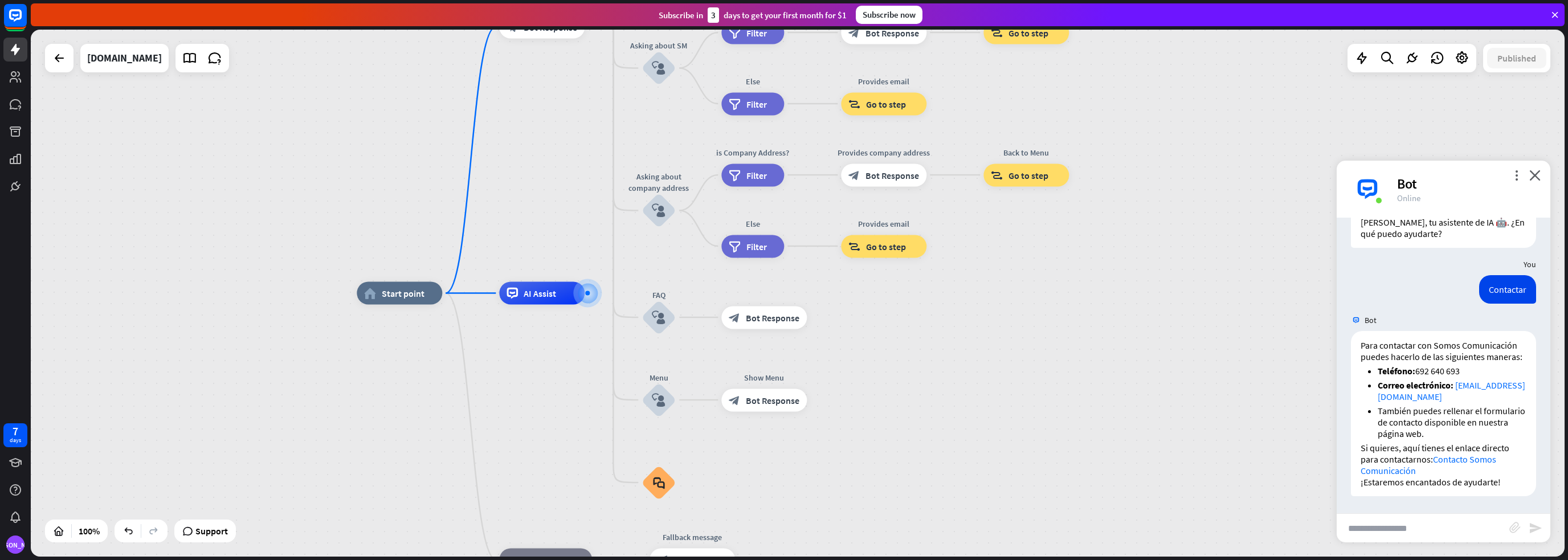
scroll to position [65, 0]
click at [604, 291] on div "plus" at bounding box center [599, 293] width 17 height 17
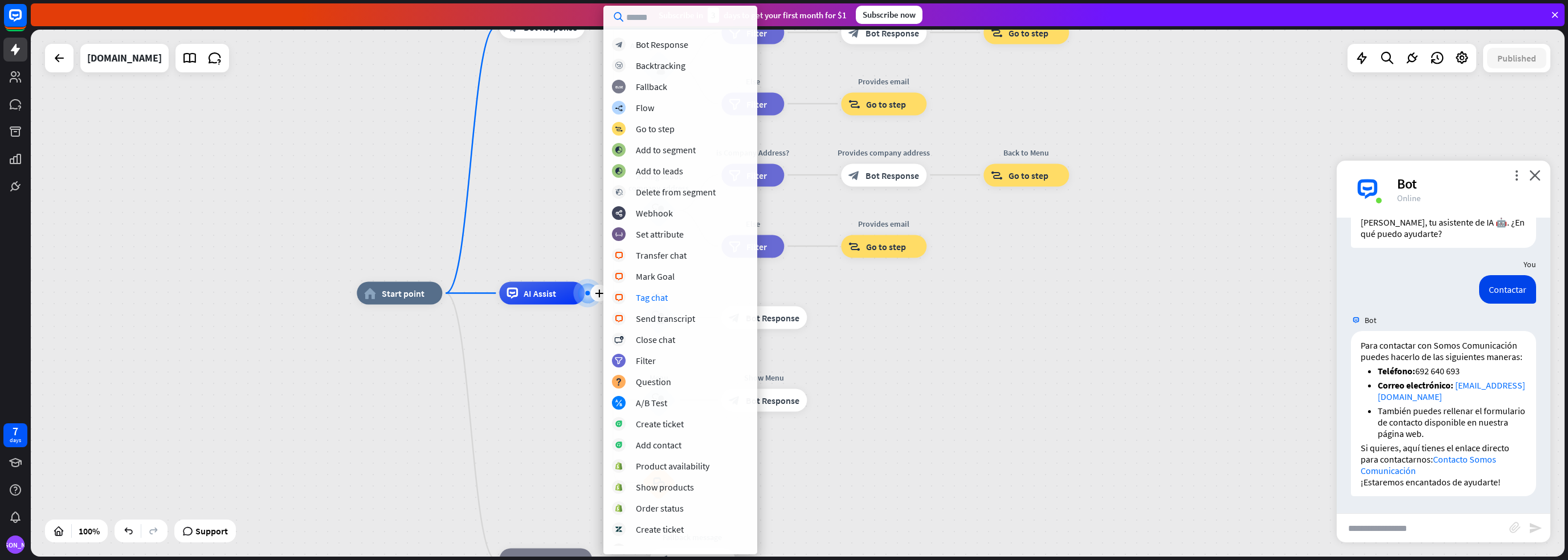
click at [953, 322] on div "home_2 Start point Welcome message block_bot_response Bot Response About us blo…" at bounding box center [1123, 557] width 1534 height 527
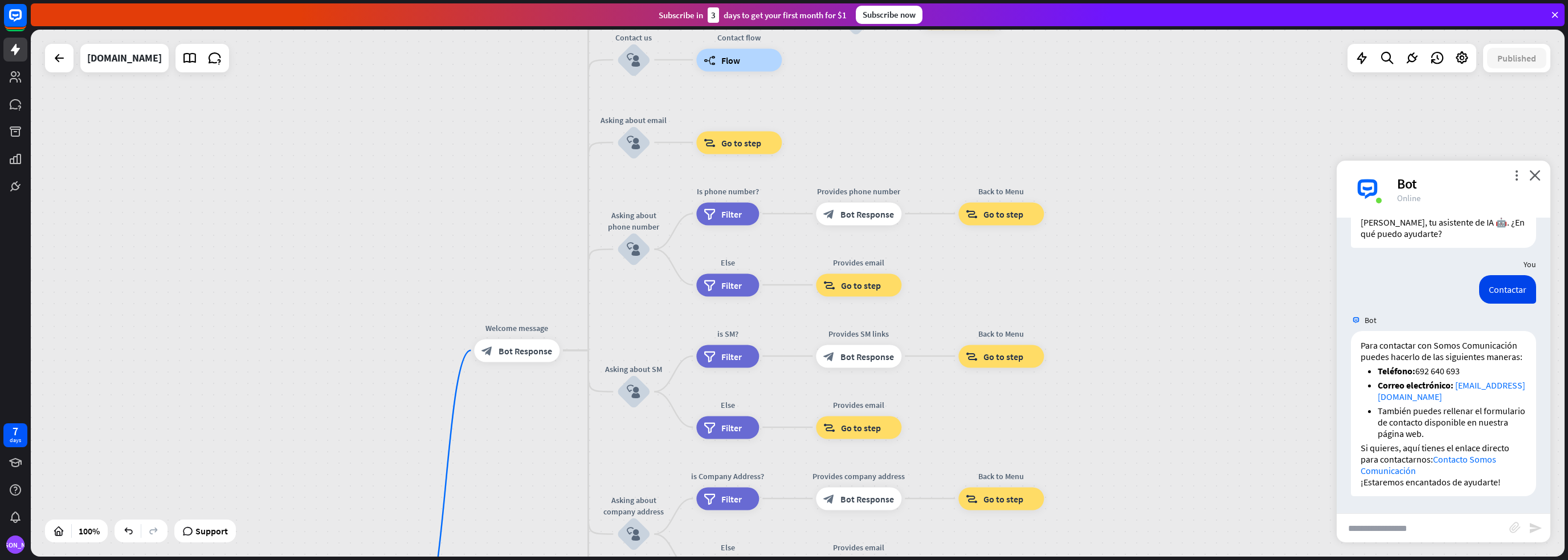
drag, startPoint x: 624, startPoint y: 202, endPoint x: 618, endPoint y: 473, distance: 271.1
click at [618, 473] on div "home_2 Start point Welcome message block_bot_response Bot Response About us blo…" at bounding box center [797, 293] width 1534 height 527
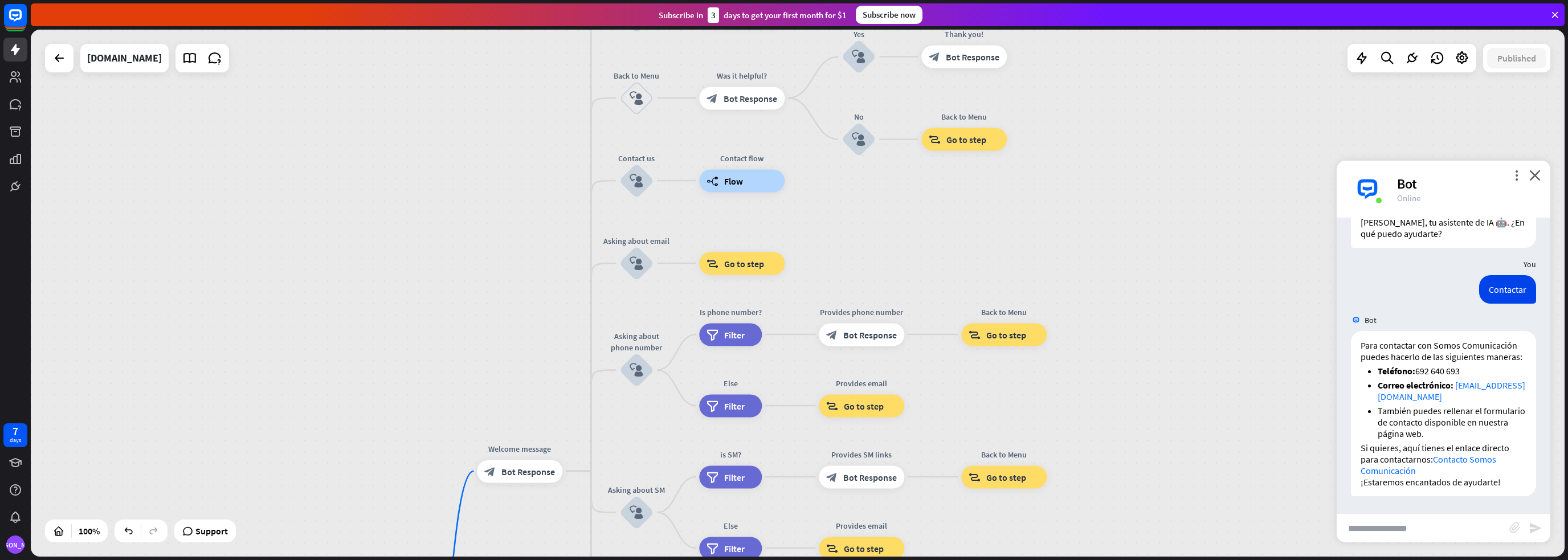
drag, startPoint x: 499, startPoint y: 163, endPoint x: 505, endPoint y: 172, distance: 10.8
click at [505, 172] on div "home_2 Start point Welcome message block_bot_response Bot Response About us blo…" at bounding box center [797, 293] width 1534 height 527
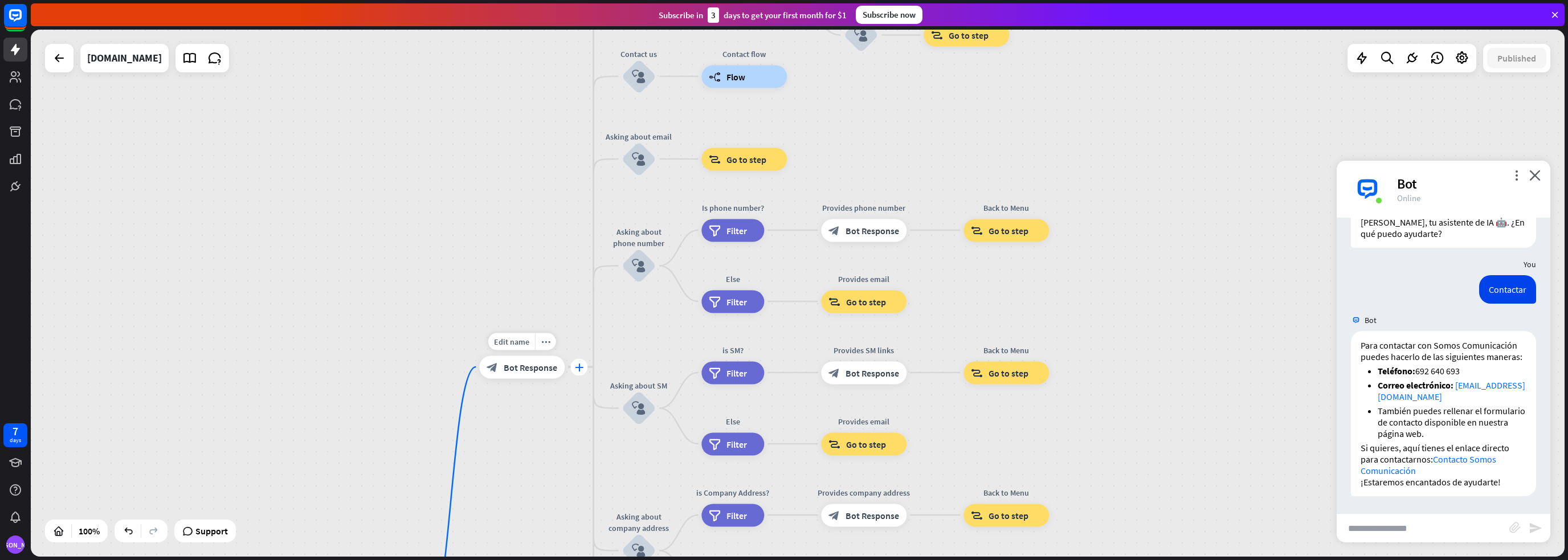
click at [578, 364] on icon "plus" at bounding box center [578, 367] width 8 height 8
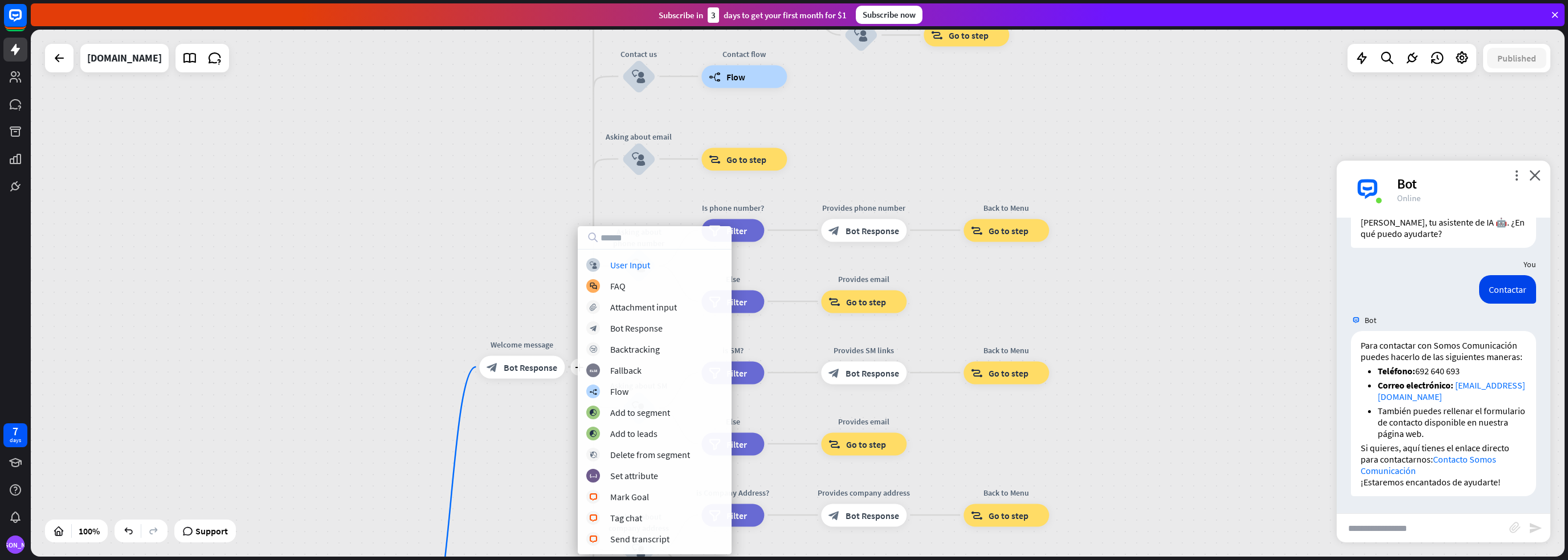
click at [542, 270] on div "home_2 Start point plus Welcome message block_bot_response Bot Response About u…" at bounding box center [797, 293] width 1534 height 527
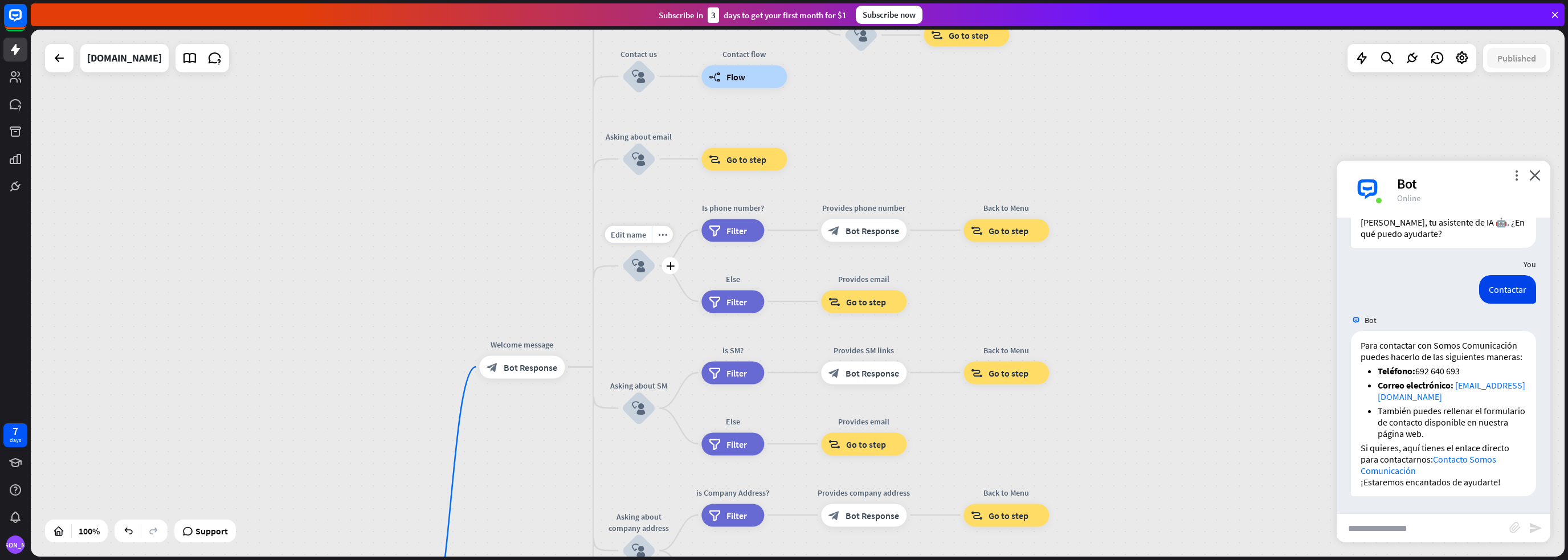
click at [640, 266] on icon "block_user_input" at bounding box center [639, 266] width 14 height 14
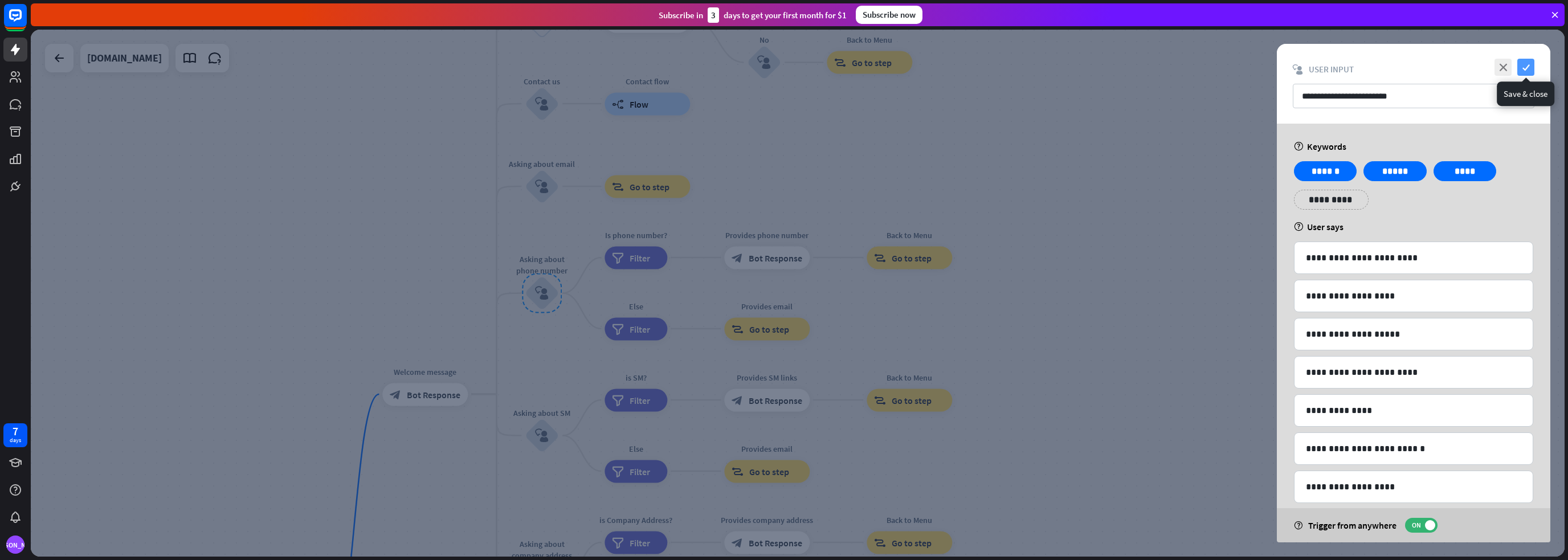
click at [1529, 64] on icon "check" at bounding box center [1525, 67] width 17 height 17
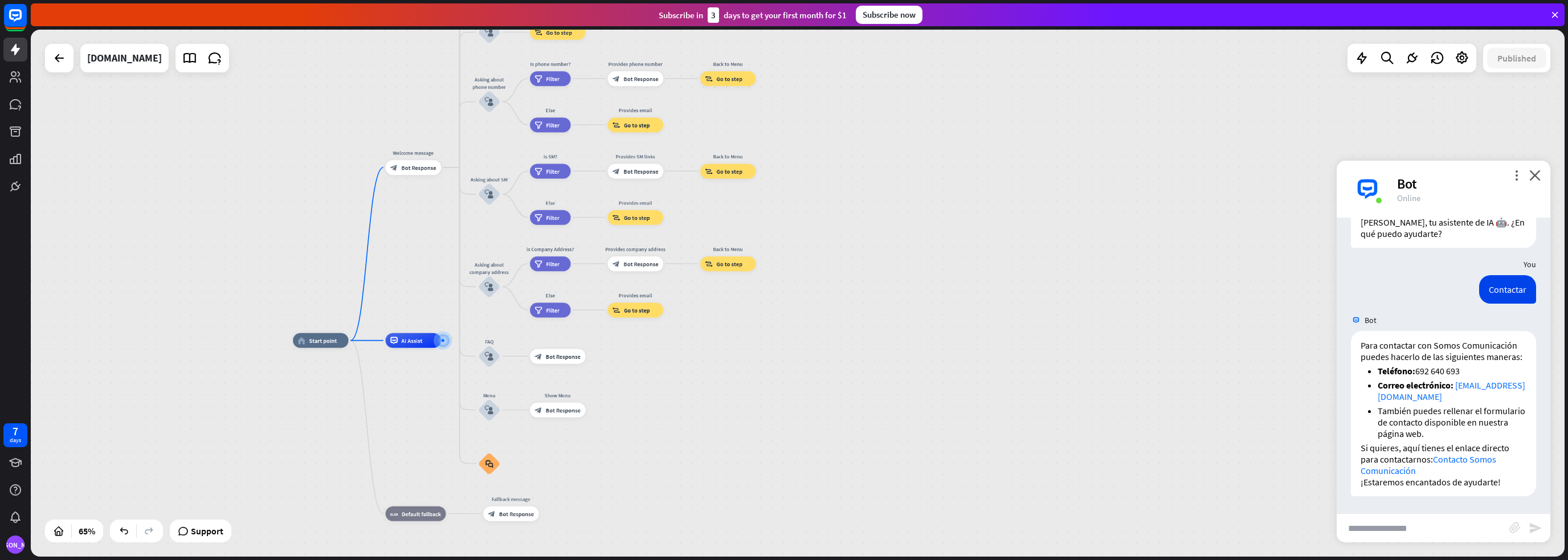
drag, startPoint x: 420, startPoint y: 319, endPoint x: 397, endPoint y: 118, distance: 202.3
click at [397, 118] on div "home_2 Start point Welcome message block_bot_response Bot Response About us blo…" at bounding box center [797, 293] width 1534 height 527
drag, startPoint x: 304, startPoint y: 298, endPoint x: 303, endPoint y: 218, distance: 80.0
click at [303, 218] on div "home_2 Start point Welcome message block_bot_response Bot Response About us blo…" at bounding box center [797, 293] width 1534 height 527
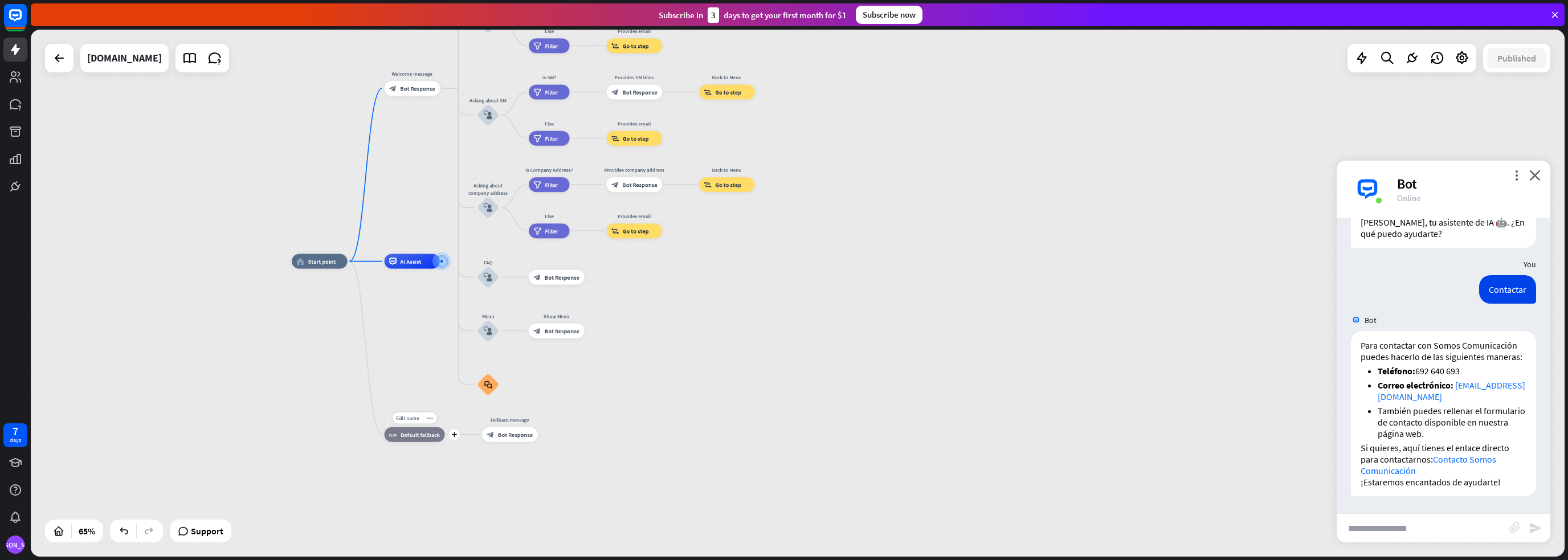
click at [402, 442] on div "block_fallback Default fallback" at bounding box center [414, 433] width 60 height 14
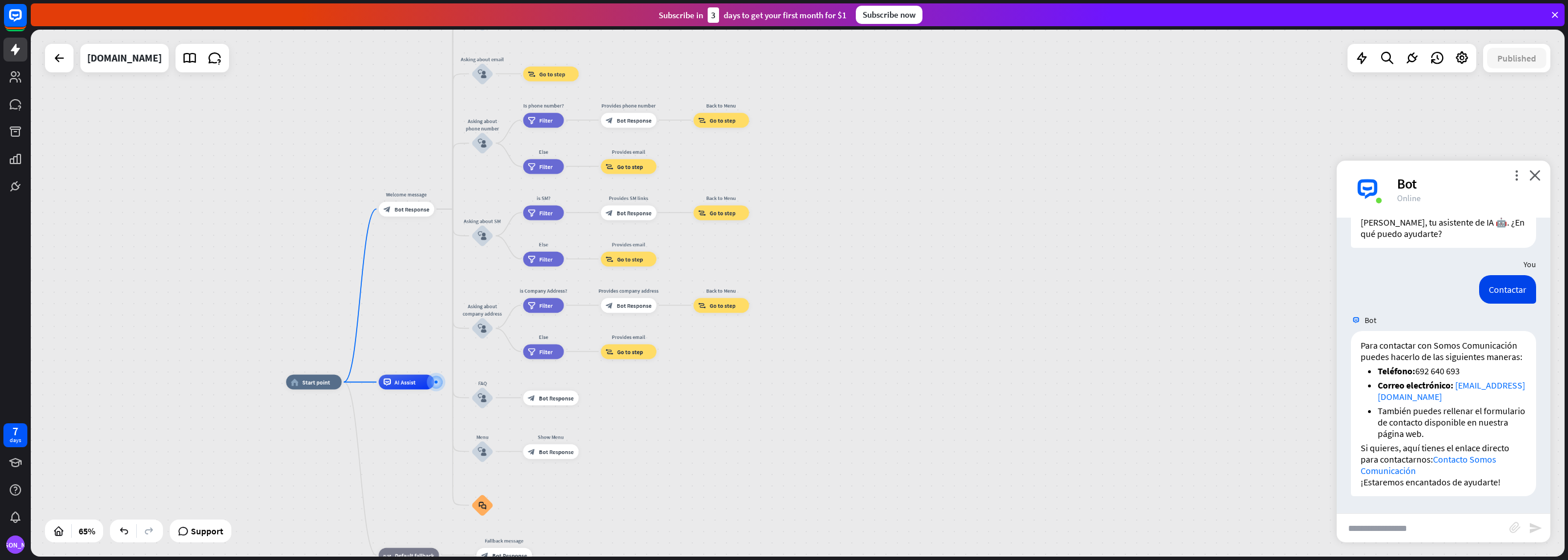
drag, startPoint x: 743, startPoint y: 302, endPoint x: 737, endPoint y: 423, distance: 121.1
click at [737, 423] on div "home_2 Start point Welcome message block_bot_response Bot Response About us blo…" at bounding box center [784, 553] width 997 height 343
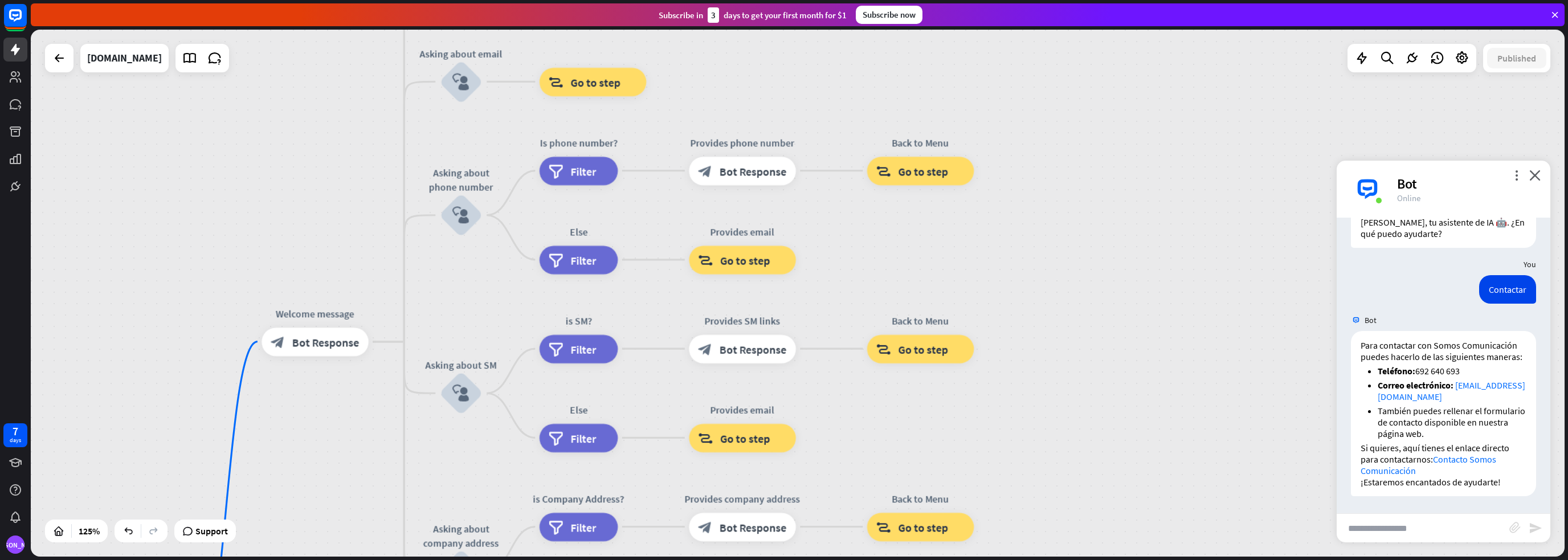
drag, startPoint x: 312, startPoint y: 85, endPoint x: 289, endPoint y: 254, distance: 170.6
click at [289, 254] on div "home_2 Start point Welcome message block_bot_response Bot Response About us blo…" at bounding box center [797, 293] width 1534 height 527
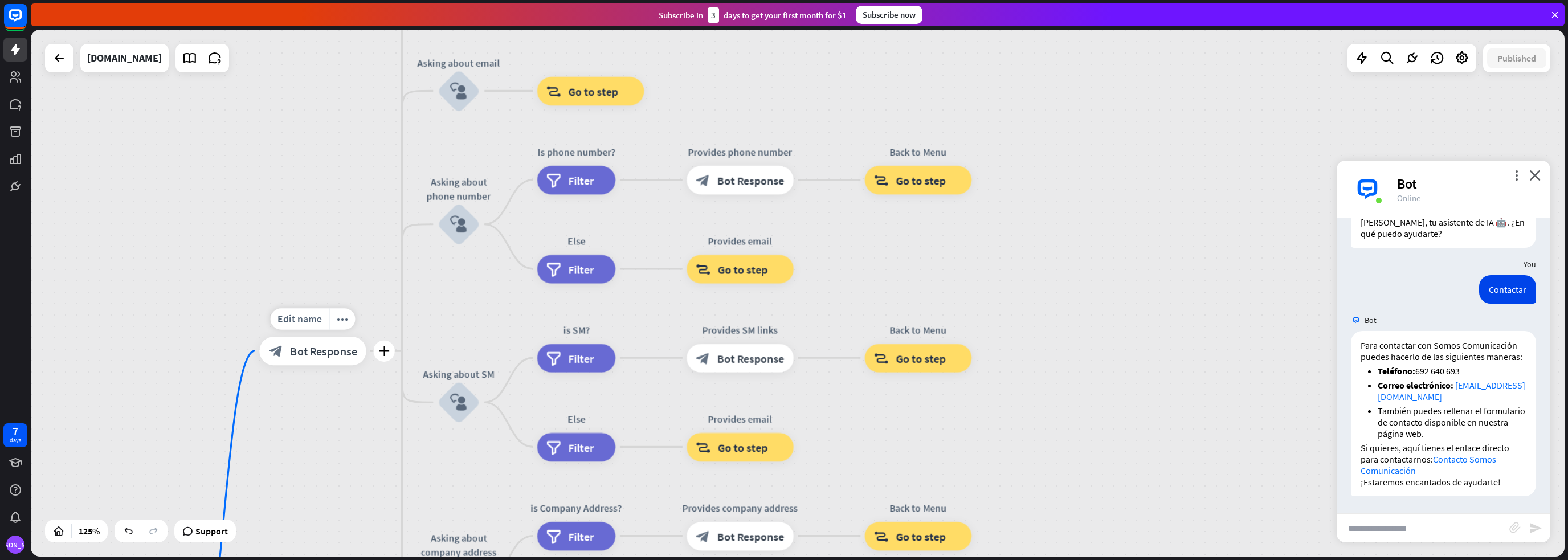
click at [379, 350] on icon "plus" at bounding box center [385, 350] width 11 height 10
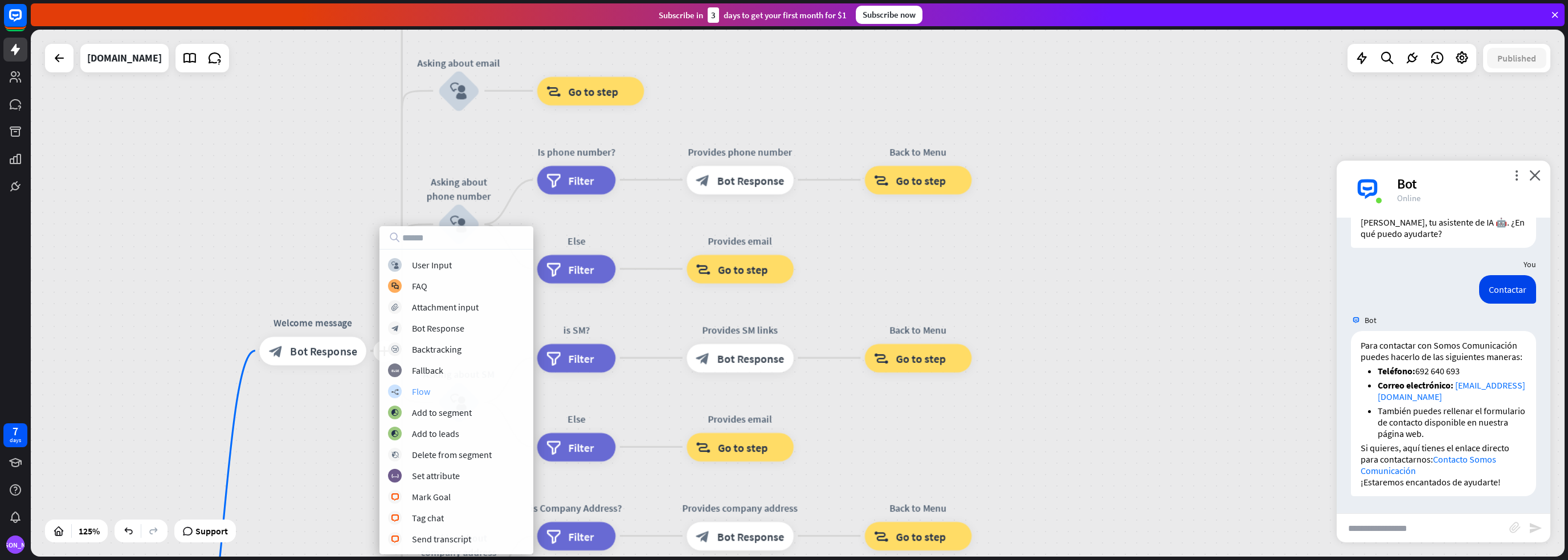
click at [437, 390] on div "builder_tree Flow" at bounding box center [456, 391] width 137 height 14
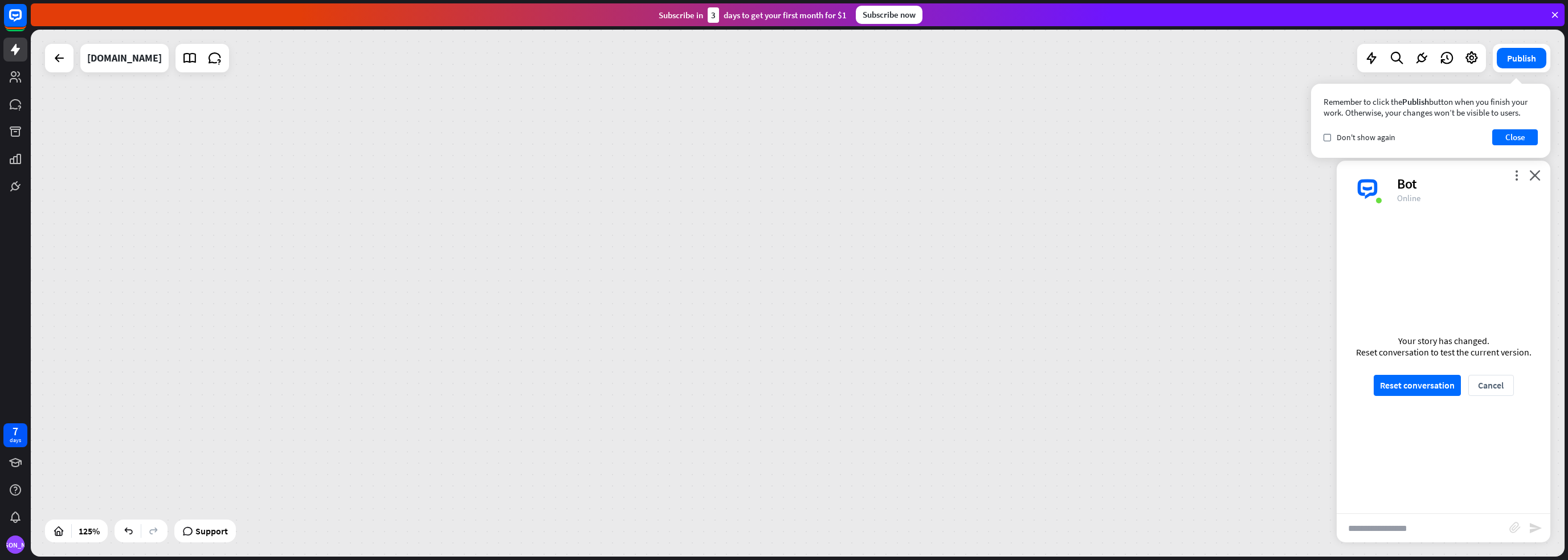
click at [1542, 170] on div "more_vert close Bot Online" at bounding box center [1444, 189] width 214 height 57
click at [1534, 176] on icon "close" at bounding box center [1534, 175] width 11 height 11
